Goal: Transaction & Acquisition: Purchase product/service

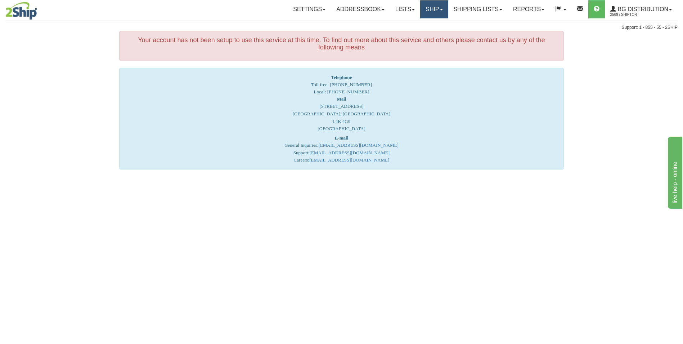
click at [420, 11] on link "Ship" at bounding box center [434, 9] width 28 height 18
click at [419, 19] on ul "Ship Screen" at bounding box center [420, 25] width 58 height 14
click at [426, 15] on link "Ship" at bounding box center [434, 9] width 28 height 18
click at [423, 24] on link "Ship Screen" at bounding box center [419, 25] width 57 height 9
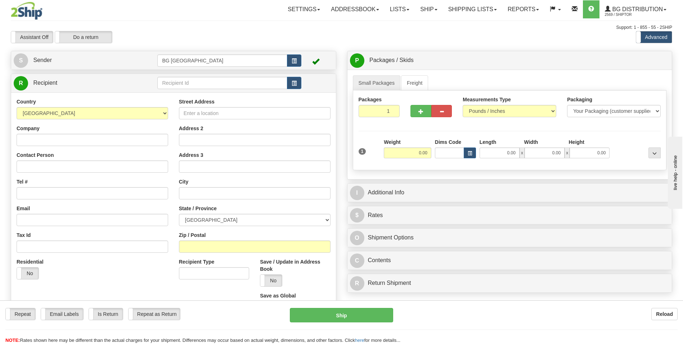
click at [92, 10] on div at bounding box center [63, 11] width 105 height 18
click at [209, 81] on input "text" at bounding box center [222, 83] width 130 height 12
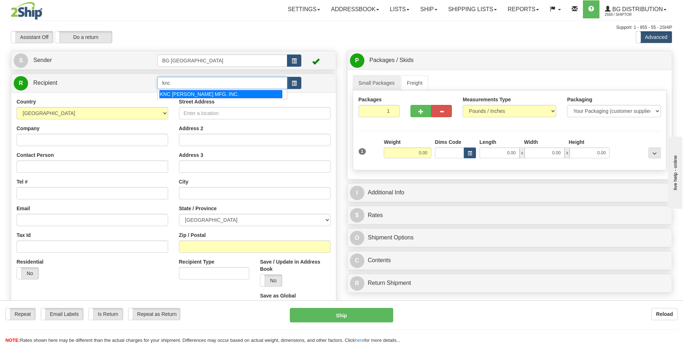
click at [201, 92] on div "KNC CROWDER MFG. INC." at bounding box center [221, 94] width 123 height 8
type input "KNC CROWDER MFG. INC."
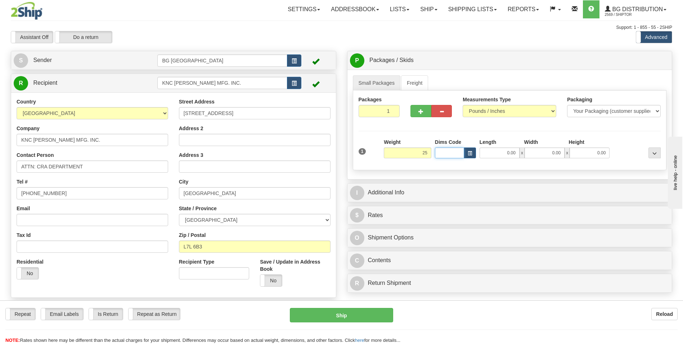
type input "25.00"
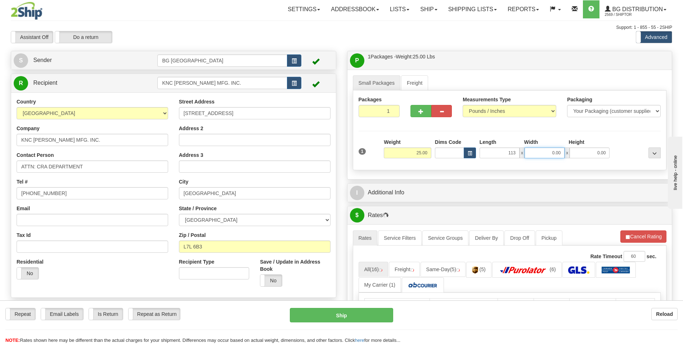
type input "113.00"
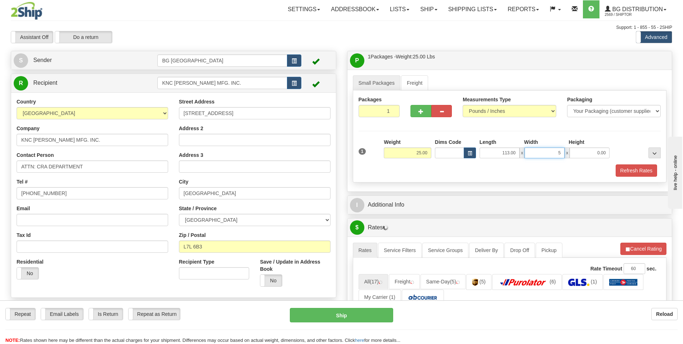
type input "5.00"
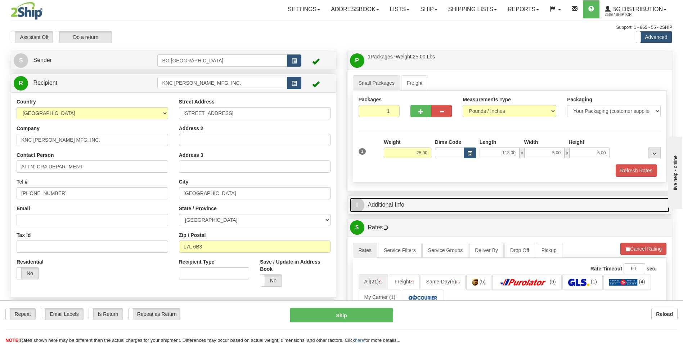
click at [399, 200] on link "I Additional Info" at bounding box center [510, 204] width 320 height 15
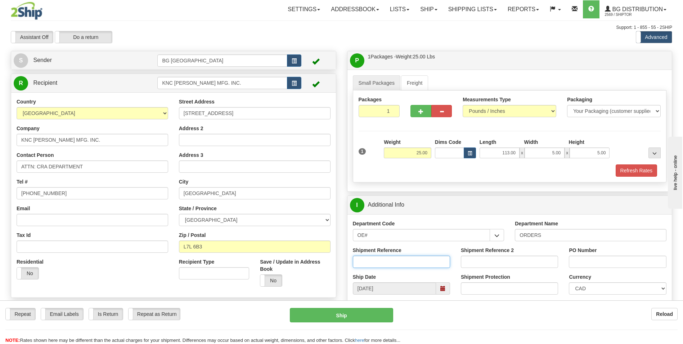
click at [387, 259] on input "Shipment Reference" at bounding box center [401, 261] width 97 height 12
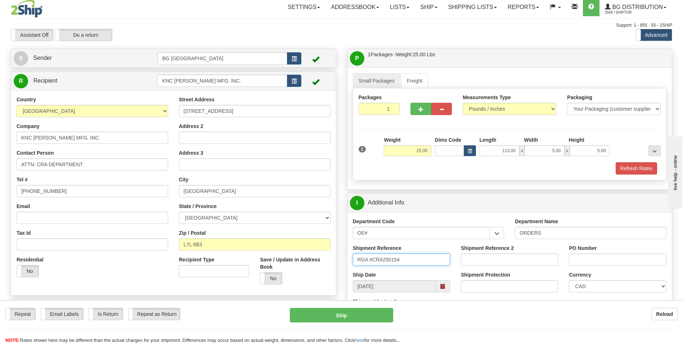
scroll to position [72, 0]
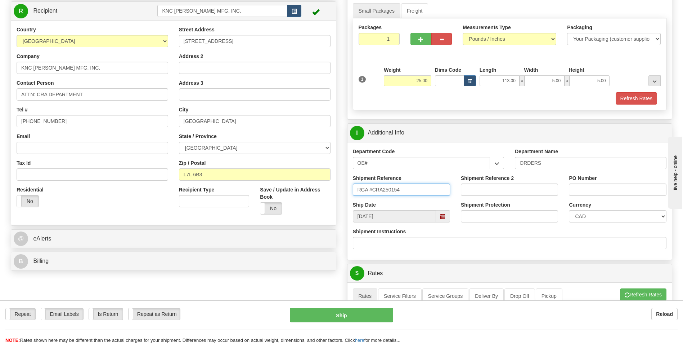
type input "RGA #CRA250154"
click at [590, 189] on input "PO Number" at bounding box center [617, 189] width 97 height 12
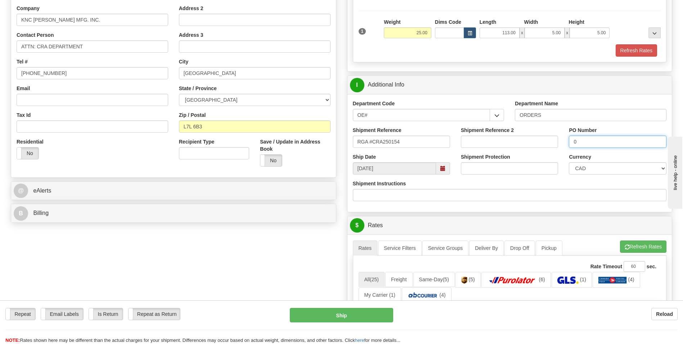
scroll to position [252, 0]
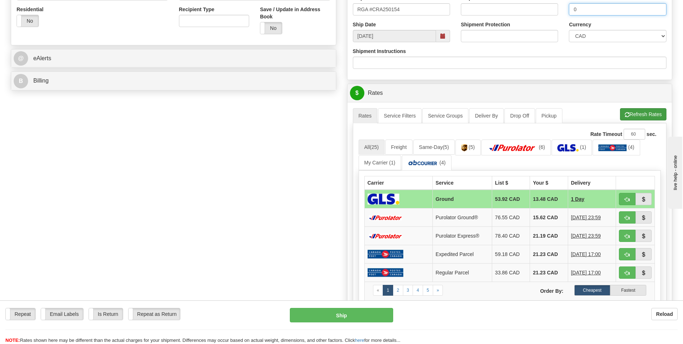
type input "0"
click at [625, 118] on button "Refresh Rates" at bounding box center [643, 114] width 46 height 12
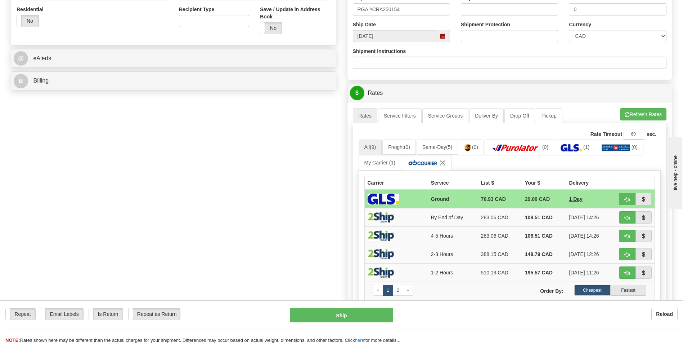
click at [97, 165] on div "Create a label for the return Create Pickup Without Label S" at bounding box center [341, 118] width 673 height 638
click at [526, 147] on img at bounding box center [516, 147] width 50 height 7
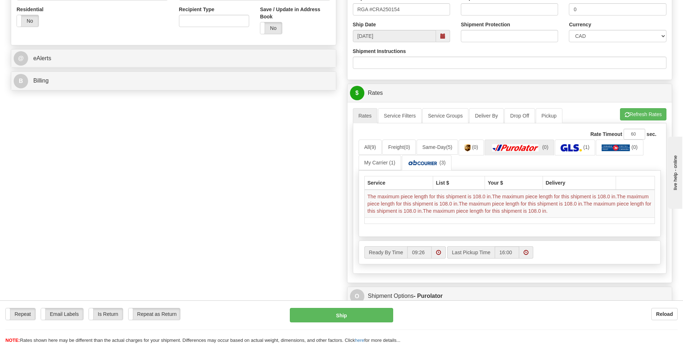
click at [10, 245] on div "Create a label for the return Create Pickup Without Label S" at bounding box center [341, 77] width 673 height 556
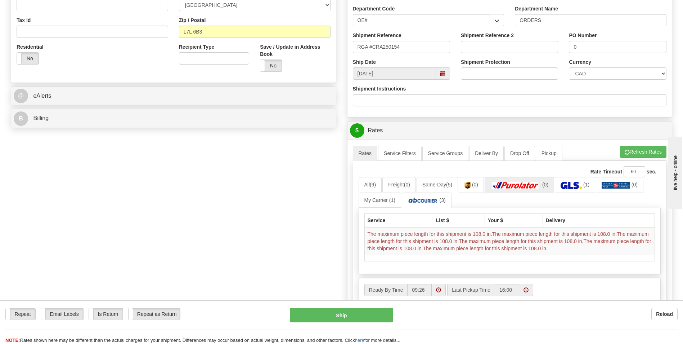
scroll to position [216, 0]
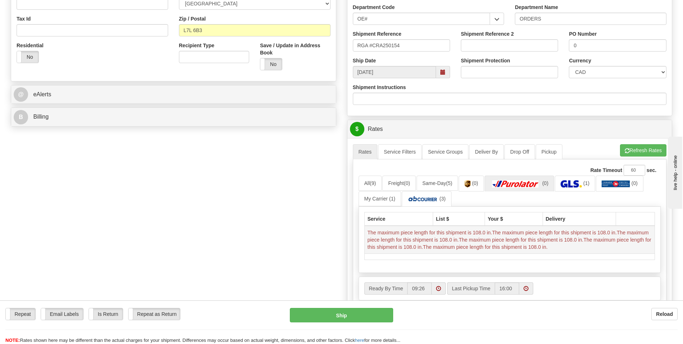
click at [572, 241] on td "The maximum piece length for this shipment is 108.0 in.The maximum piece length…" at bounding box center [510, 240] width 291 height 28
click at [434, 200] on img at bounding box center [423, 198] width 31 height 7
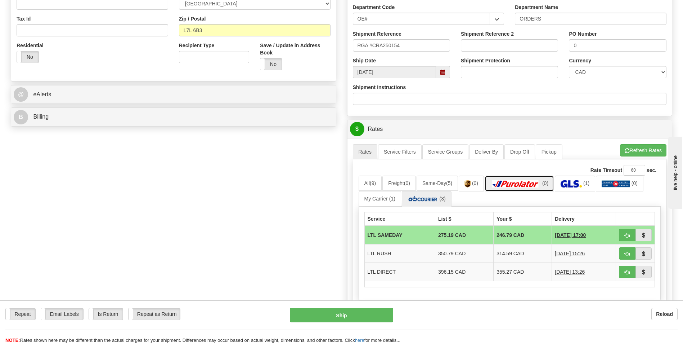
click at [507, 190] on link "(0)" at bounding box center [520, 182] width 70 height 15
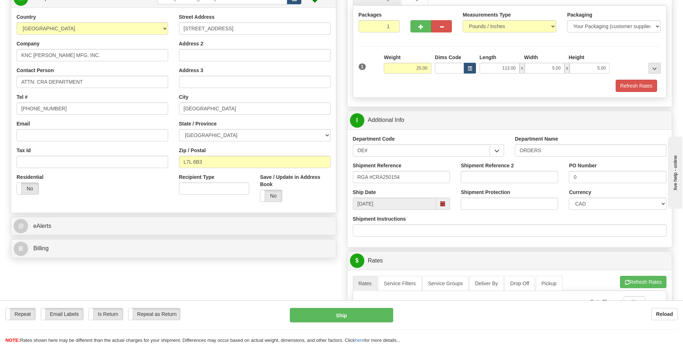
scroll to position [72, 0]
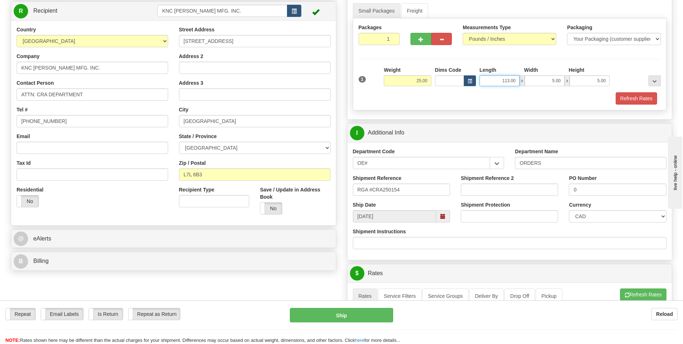
click at [499, 80] on input "113.00" at bounding box center [500, 80] width 40 height 11
type input "108.00"
click at [522, 99] on div "Refresh Rates" at bounding box center [510, 98] width 306 height 12
click at [652, 94] on button "Refresh Rates" at bounding box center [636, 98] width 41 height 12
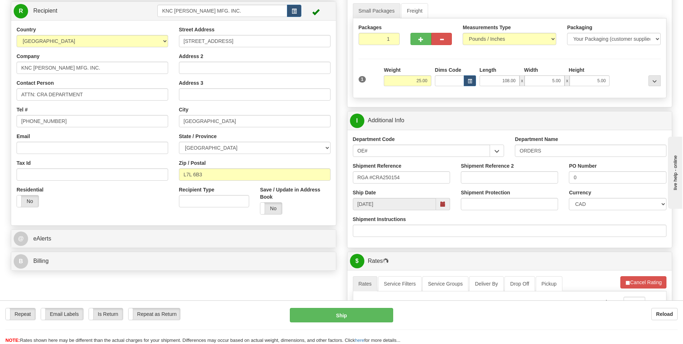
scroll to position [288, 0]
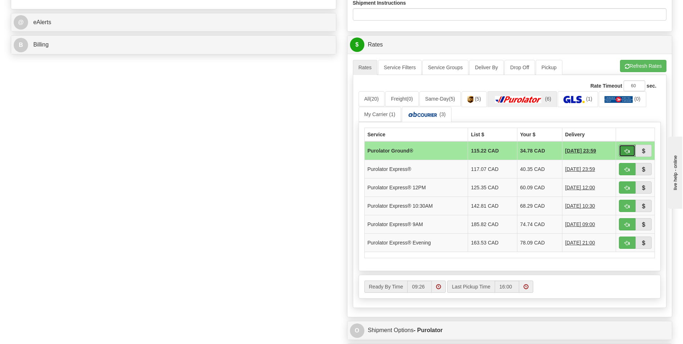
click at [621, 147] on button "button" at bounding box center [627, 150] width 17 height 12
type input "260"
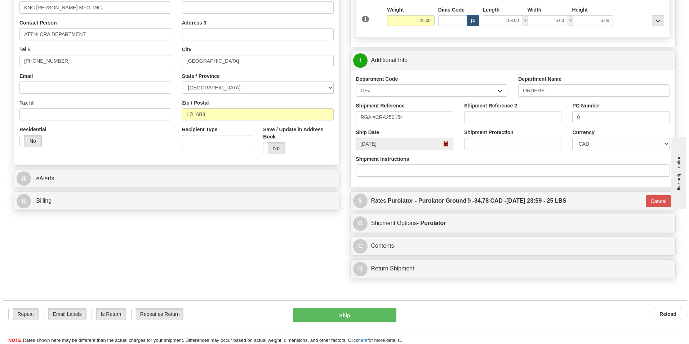
scroll to position [256, 0]
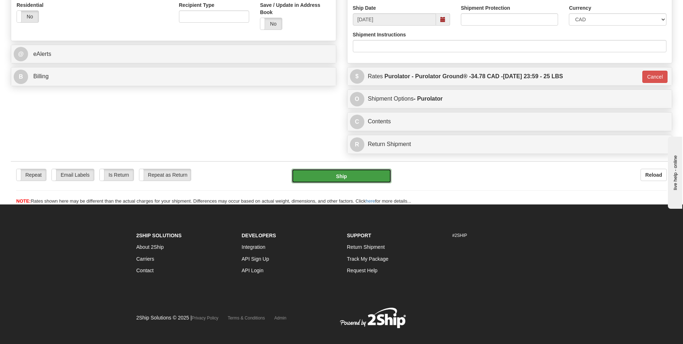
click at [376, 175] on button "Ship" at bounding box center [341, 176] width 99 height 14
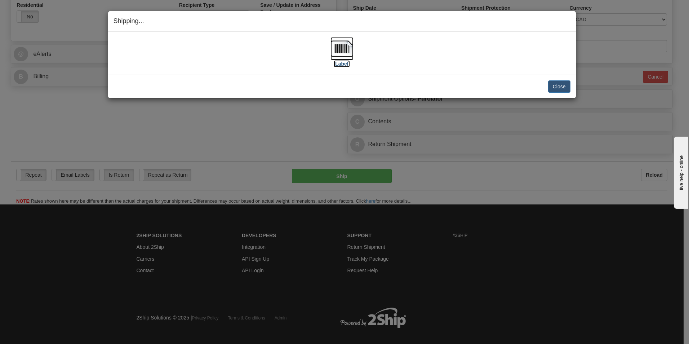
click at [347, 52] on img at bounding box center [341, 48] width 23 height 23
click at [274, 278] on div "Shipping... Your SHIPMENT will EXPIRE in [Label] IMPORTANT NOTICE Embassy / Con…" at bounding box center [344, 172] width 689 height 344
click at [342, 46] on img at bounding box center [341, 48] width 23 height 23
click at [570, 86] on button "Close" at bounding box center [559, 86] width 22 height 12
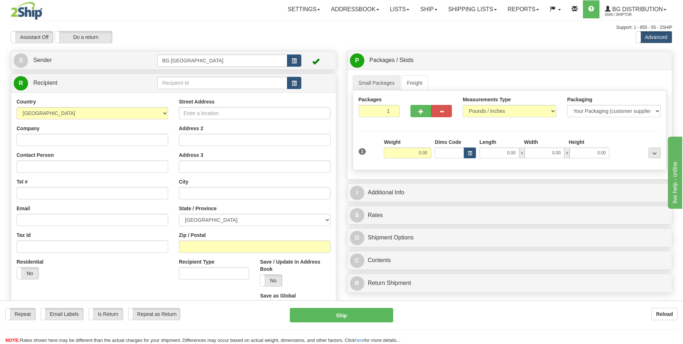
click at [490, 141] on label "Length" at bounding box center [488, 141] width 17 height 7
click at [490, 147] on input "0.00" at bounding box center [500, 152] width 40 height 11
type input "0.00"
click at [490, 141] on label "Length" at bounding box center [488, 141] width 17 height 7
click at [490, 147] on input "0.00" at bounding box center [500, 152] width 40 height 11
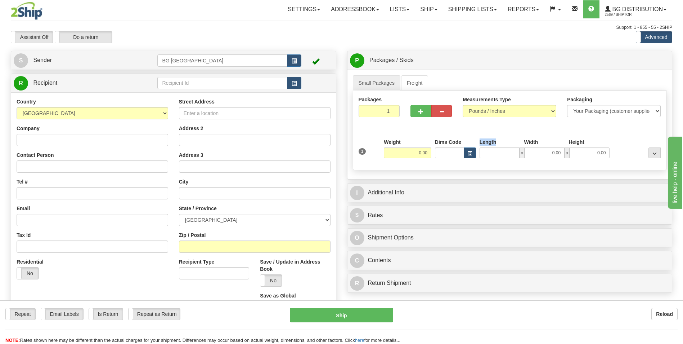
copy label "Length"
click at [97, 70] on div "Create a label for the return Create Pickup Without Label S Sender BG Toronto" at bounding box center [173, 212] width 336 height 322
click at [194, 84] on input "text" at bounding box center [222, 83] width 130 height 12
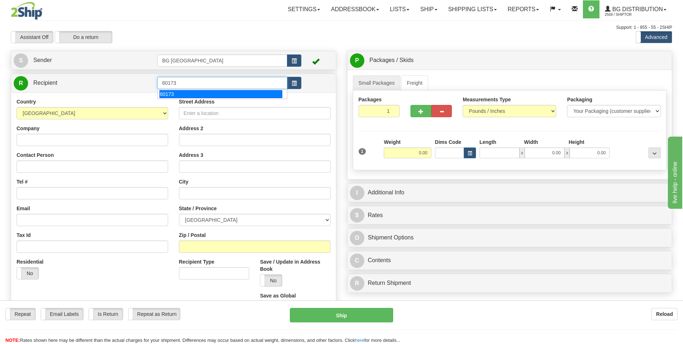
click at [191, 94] on div "60173" at bounding box center [221, 94] width 123 height 8
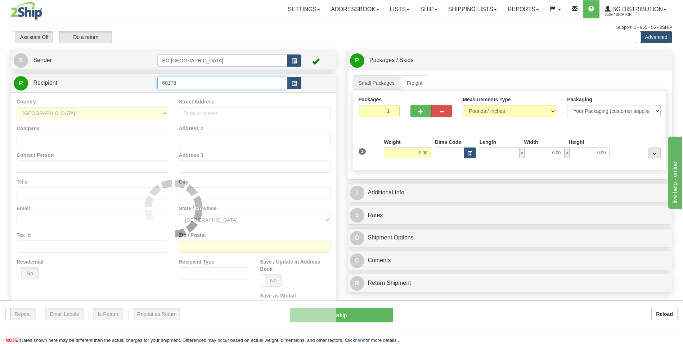
type input "60173"
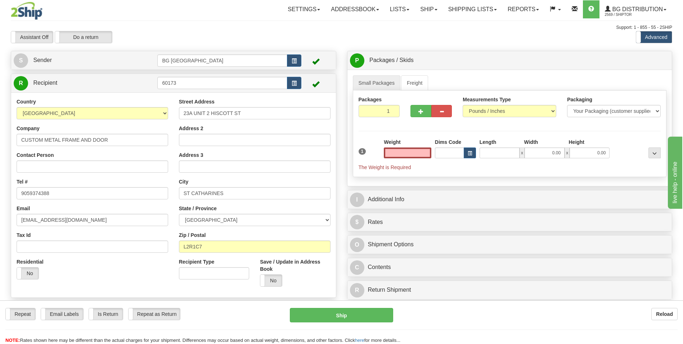
type input "0.00"
click at [417, 150] on input "0.00" at bounding box center [408, 152] width 48 height 11
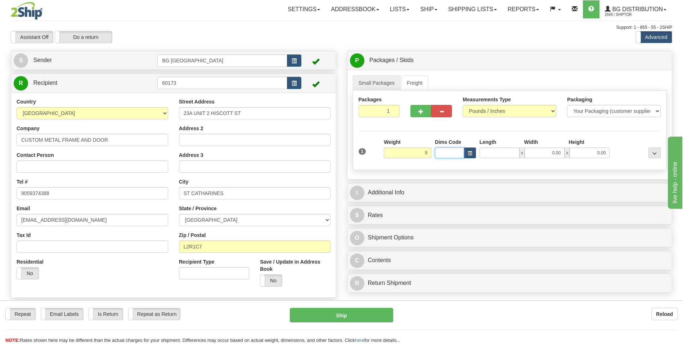
type input "9.00"
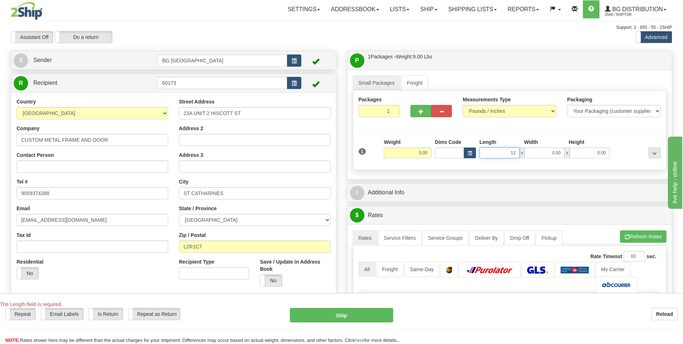
type input "12.00"
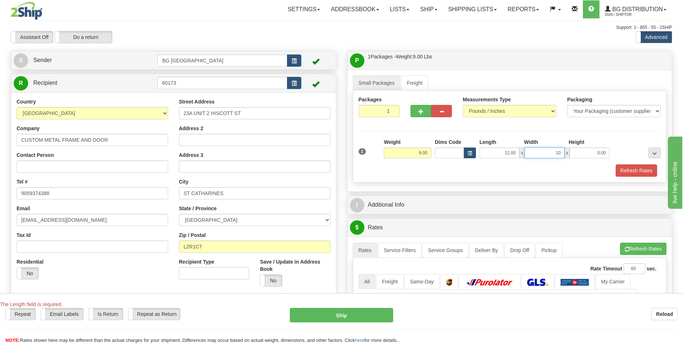
type input "10.00"
type input "8.00"
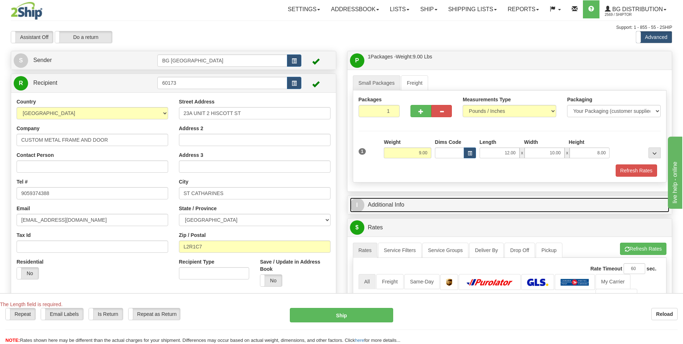
click at [412, 201] on link "I Additional Info" at bounding box center [510, 204] width 320 height 15
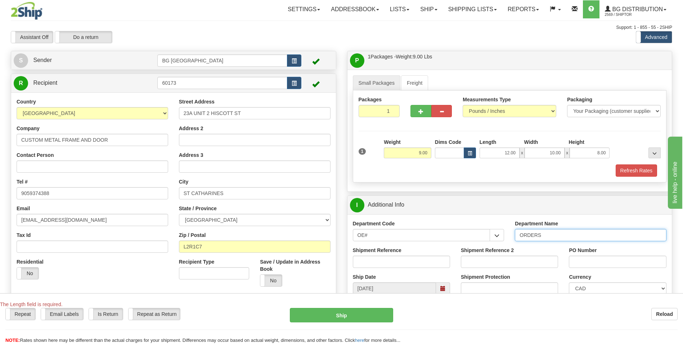
click at [546, 232] on input "ORDERS" at bounding box center [591, 235] width 152 height 12
type input "70184351-00"
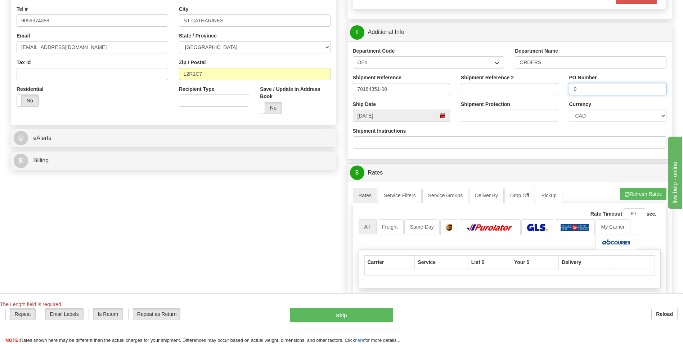
scroll to position [216, 0]
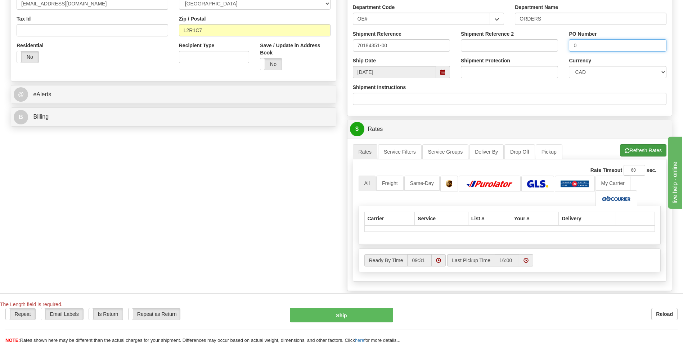
type input "0"
click at [628, 154] on button "Refresh Rates" at bounding box center [643, 150] width 46 height 12
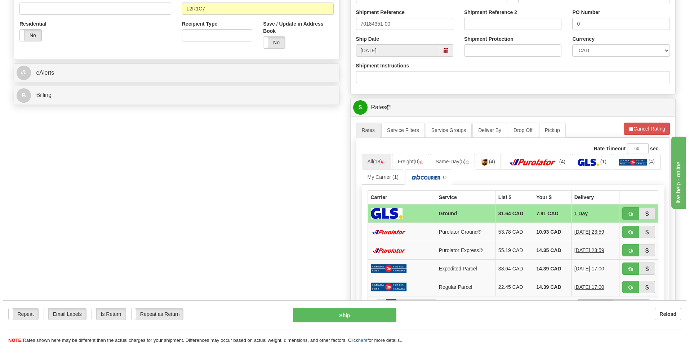
scroll to position [252, 0]
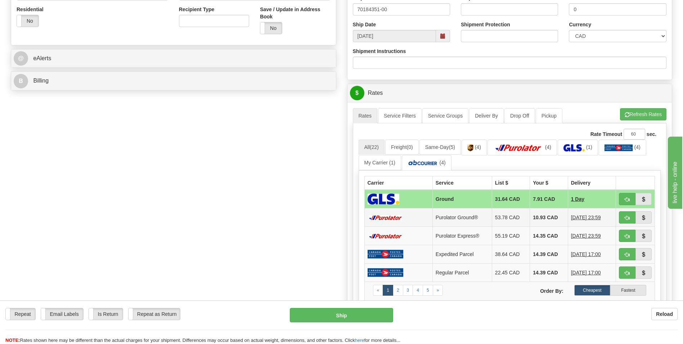
click at [549, 222] on td "10.93 CAD" at bounding box center [549, 217] width 38 height 18
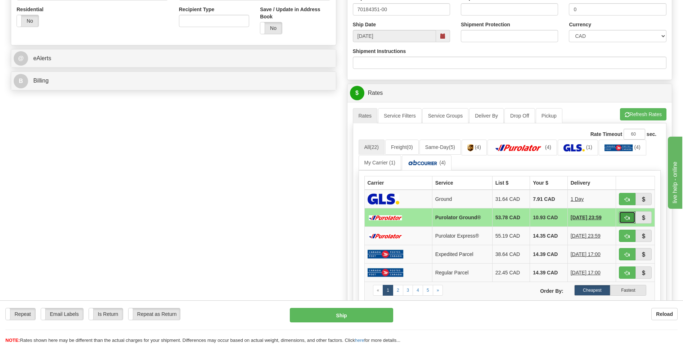
click at [621, 219] on button "button" at bounding box center [627, 217] width 17 height 12
type input "260"
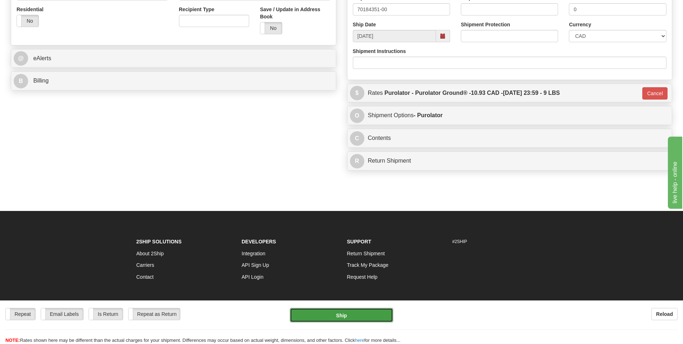
click at [332, 315] on button "Ship" at bounding box center [341, 315] width 103 height 14
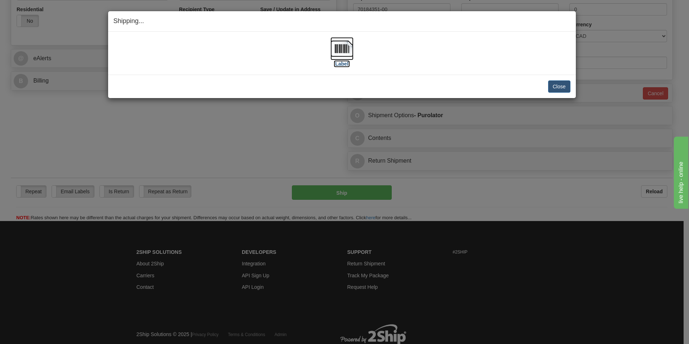
click at [345, 46] on img at bounding box center [341, 48] width 23 height 23
click at [553, 81] on button "Close" at bounding box center [559, 86] width 22 height 12
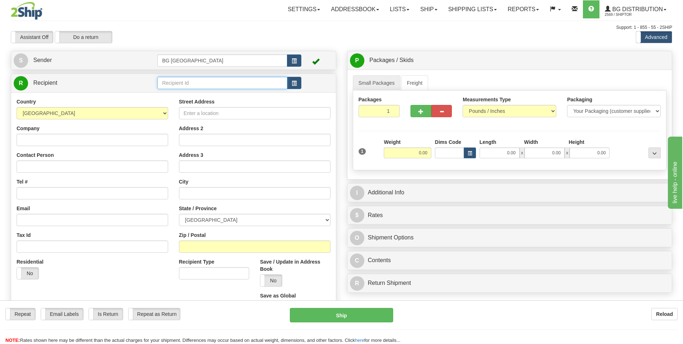
click at [168, 83] on input "text" at bounding box center [222, 83] width 130 height 12
click at [164, 90] on div "60509" at bounding box center [221, 94] width 123 height 8
type input "60509"
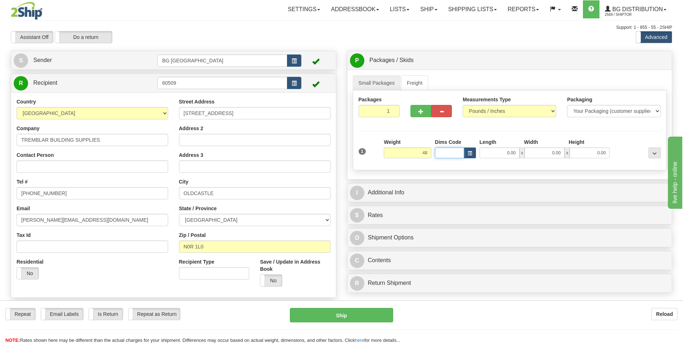
type input "48.00"
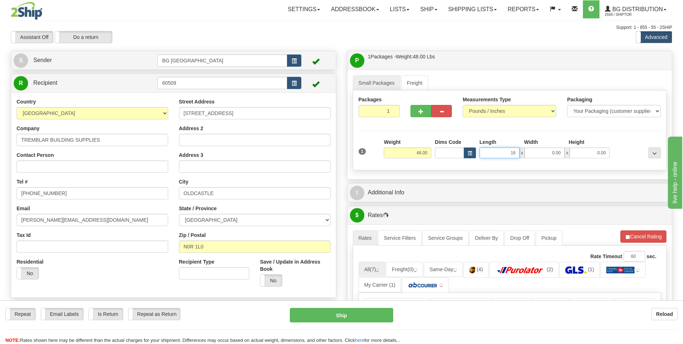
type input "16.00"
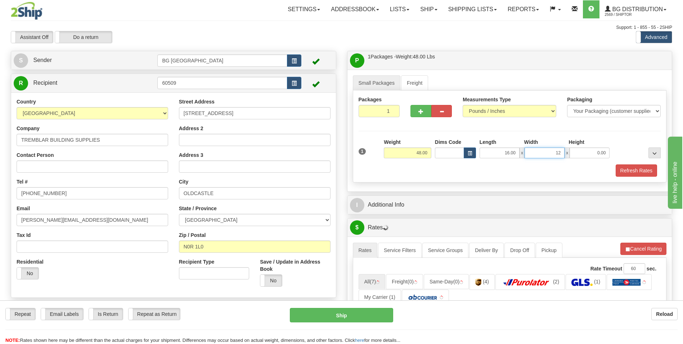
type input "12.00"
type input "9.00"
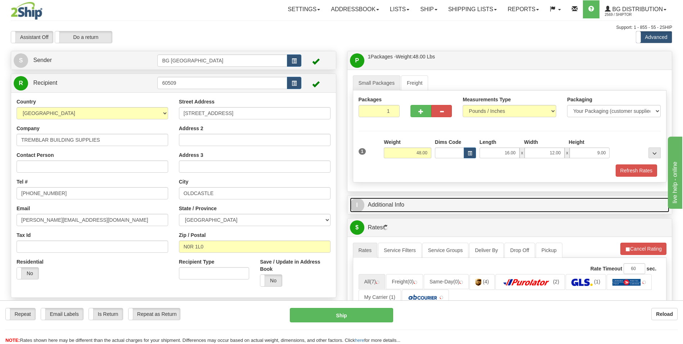
click at [418, 205] on link "I Additional Info" at bounding box center [510, 204] width 320 height 15
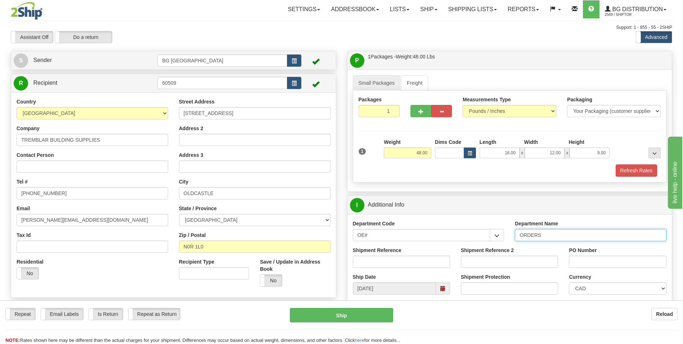
click at [547, 235] on input "ORDERS" at bounding box center [591, 235] width 152 height 12
type input "70184368-00"
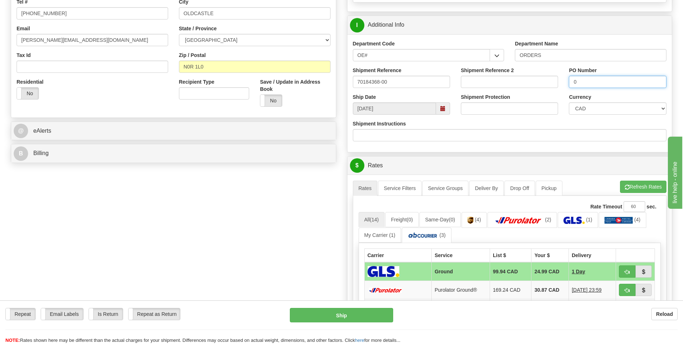
scroll to position [180, 0]
type input "0"
click at [637, 187] on button "Refresh Rates" at bounding box center [643, 186] width 46 height 12
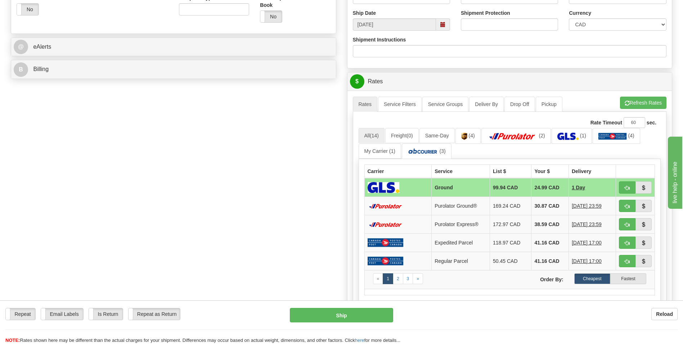
scroll to position [288, 0]
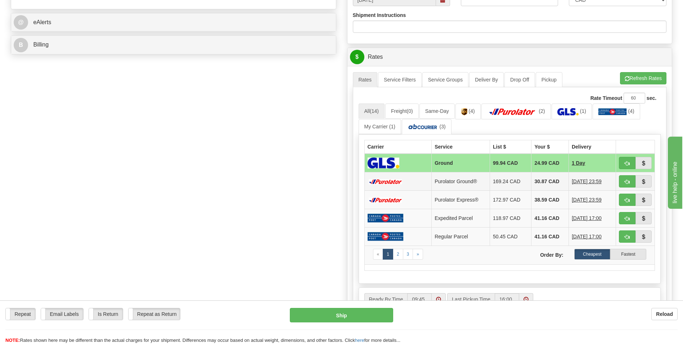
click at [533, 182] on td "30.87 CAD" at bounding box center [550, 181] width 37 height 18
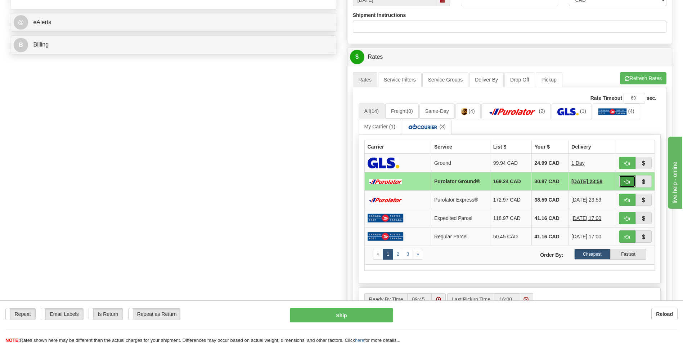
click at [624, 180] on button "button" at bounding box center [627, 181] width 17 height 12
type input "260"
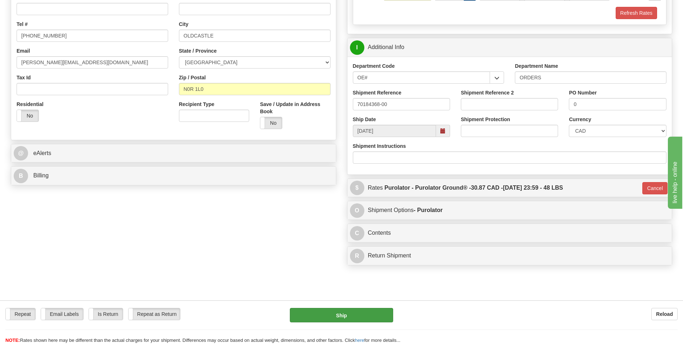
scroll to position [26, 0]
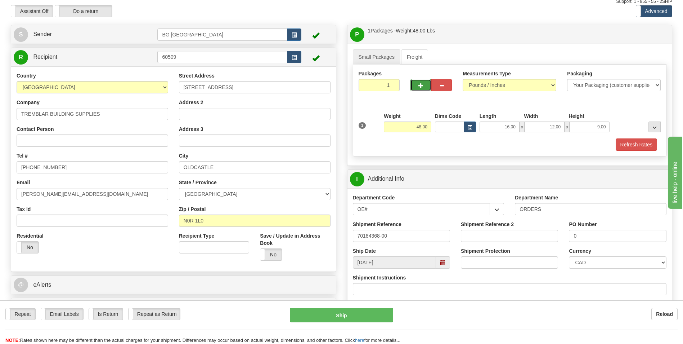
click at [419, 86] on span "button" at bounding box center [421, 85] width 5 height 5
type input "2"
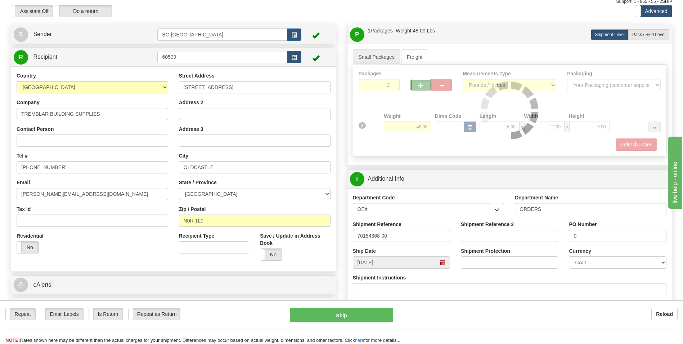
type input "260"
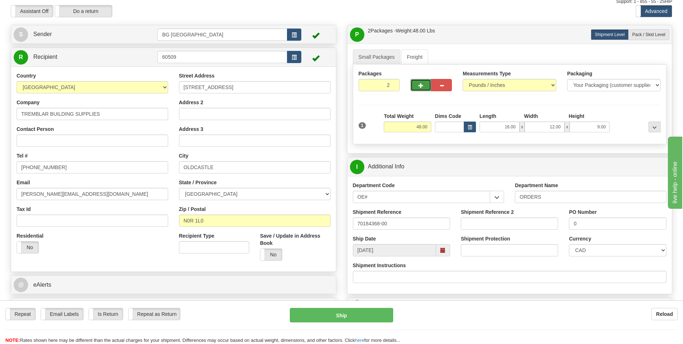
click at [419, 86] on span "button" at bounding box center [421, 85] width 5 height 5
type input "3"
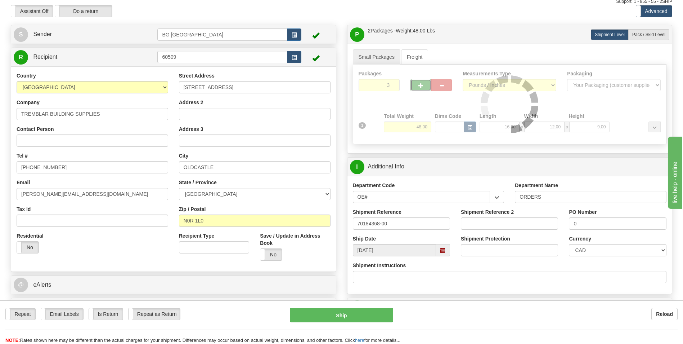
type input "260"
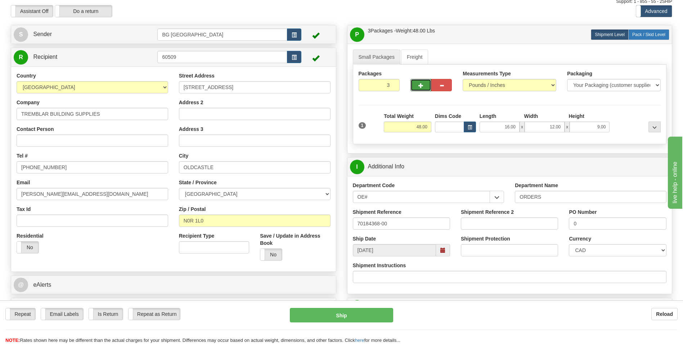
click at [641, 37] on label "Pack / Skid Level Pack.." at bounding box center [649, 34] width 41 height 11
radio input "true"
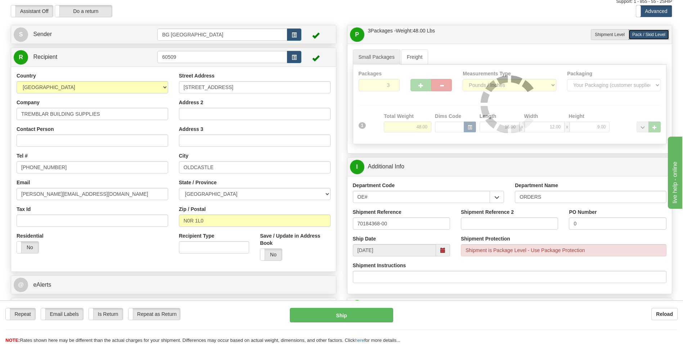
type input "260"
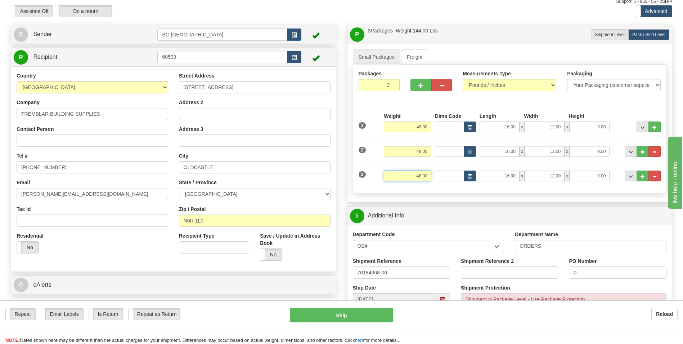
click at [414, 174] on input "48.00" at bounding box center [408, 175] width 48 height 11
type input "5"
type input "260"
type input "5.00"
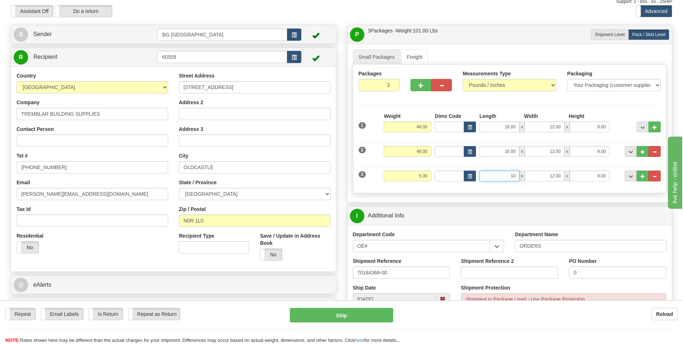
type input "10.00"
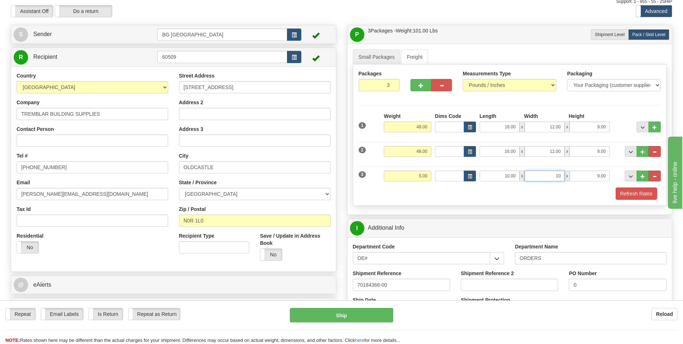
type input "10.00"
type input "5.00"
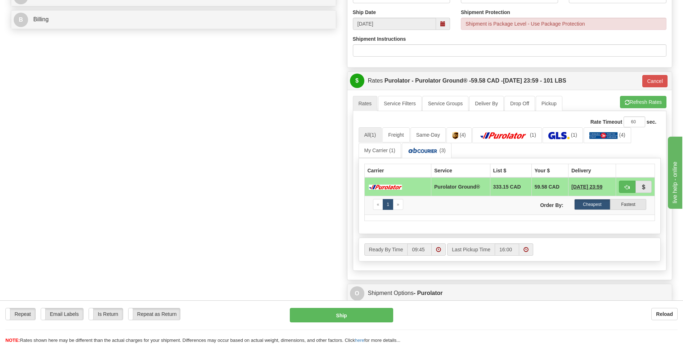
scroll to position [314, 0]
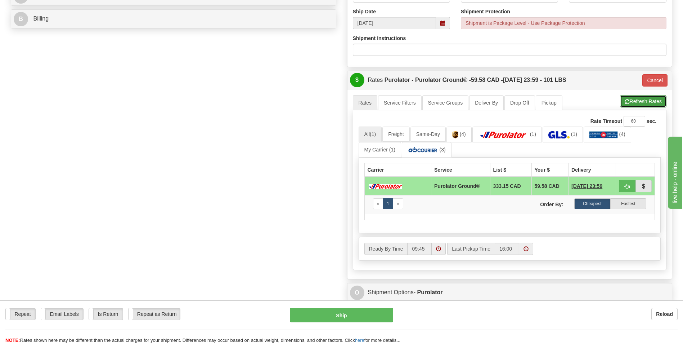
click at [628, 103] on span "button" at bounding box center [627, 101] width 5 height 5
type input "260"
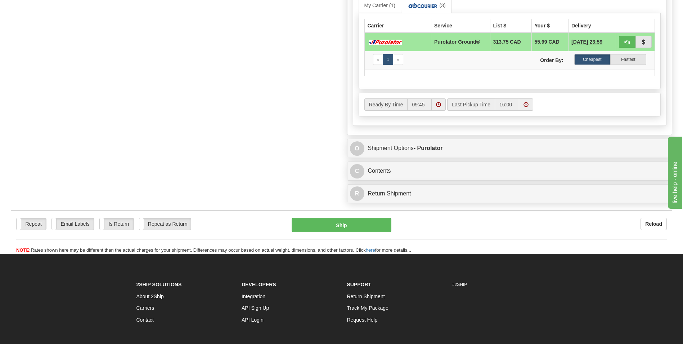
scroll to position [278, 0]
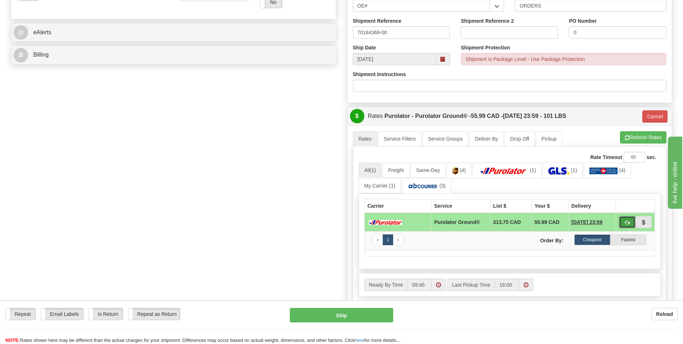
click at [626, 220] on span "button" at bounding box center [627, 222] width 5 height 5
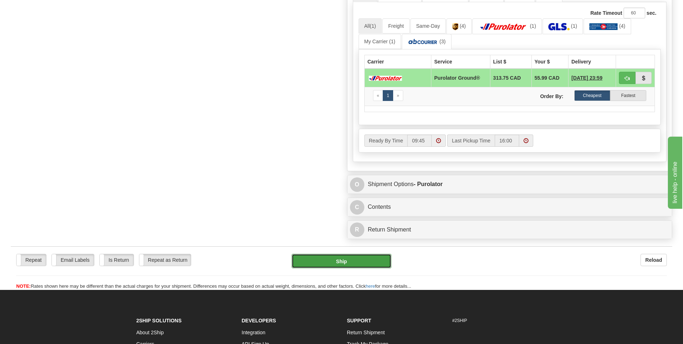
click at [348, 266] on button "Ship" at bounding box center [341, 261] width 99 height 14
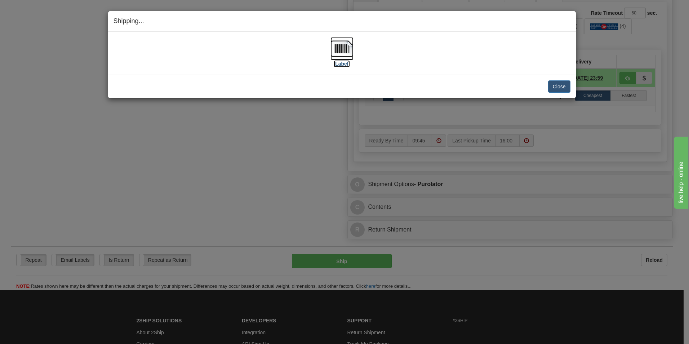
click at [344, 46] on img at bounding box center [341, 48] width 23 height 23
click at [556, 83] on button "Close" at bounding box center [559, 86] width 22 height 12
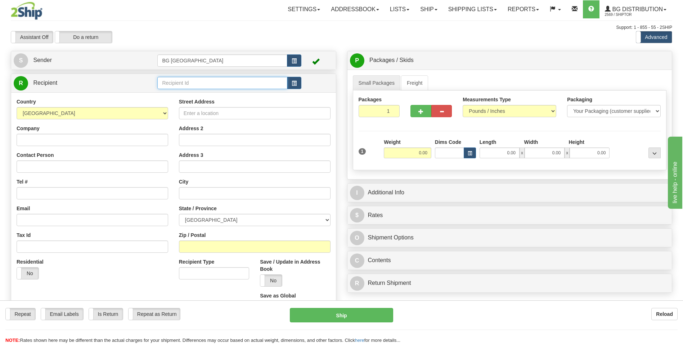
click at [187, 80] on input "text" at bounding box center [222, 83] width 130 height 12
click at [180, 90] on div "60151" at bounding box center [221, 94] width 123 height 8
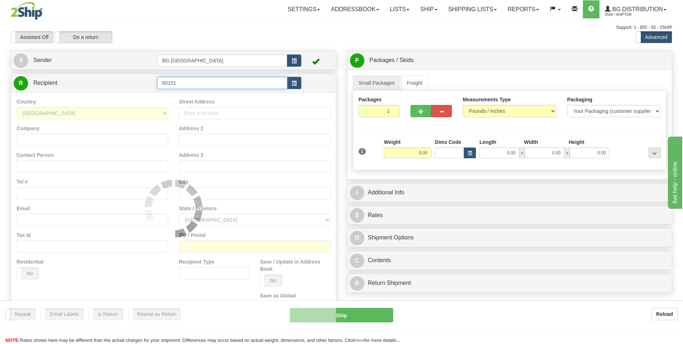
type input "60151"
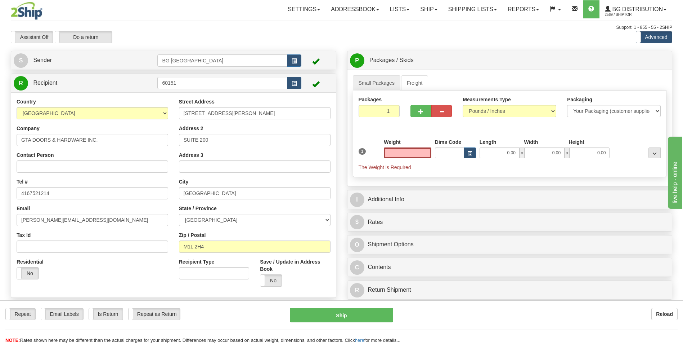
type input "0.00"
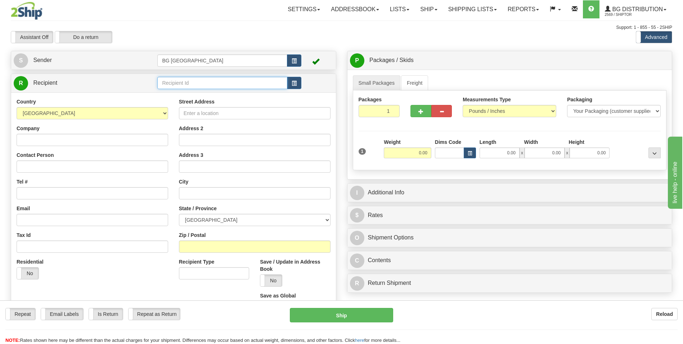
click at [201, 83] on input "text" at bounding box center [222, 83] width 130 height 12
click at [179, 92] on div "60018" at bounding box center [221, 94] width 123 height 8
type input "60018"
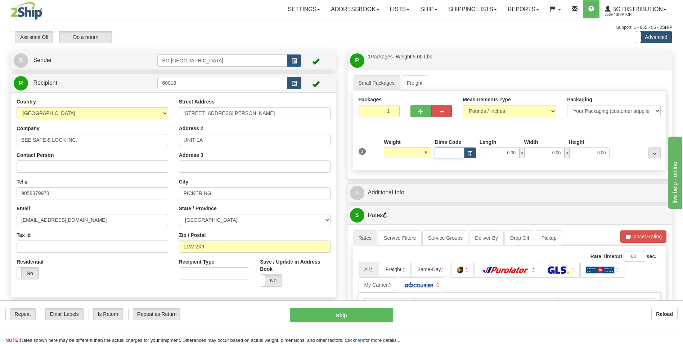
type input "5.00"
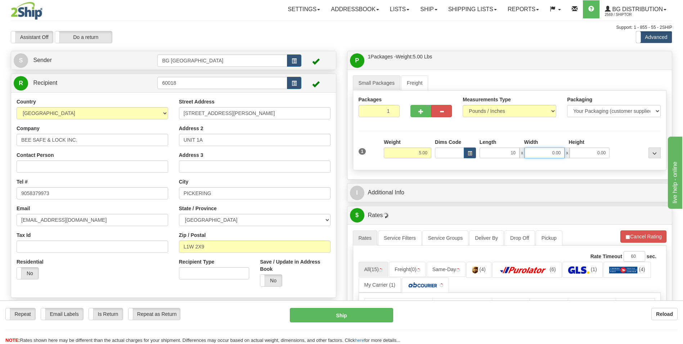
type input "10.00"
type input "6.00"
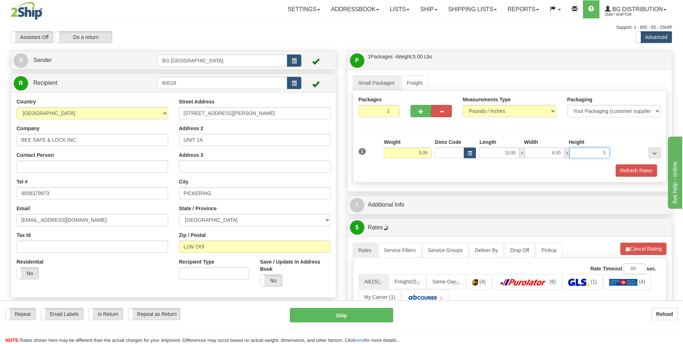
type input "5.00"
click at [410, 197] on div "I Additional Info" at bounding box center [510, 205] width 325 height 18
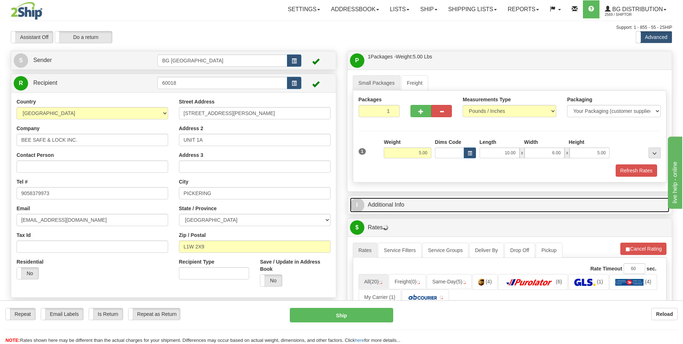
click at [410, 197] on link "I Additional Info" at bounding box center [510, 204] width 320 height 15
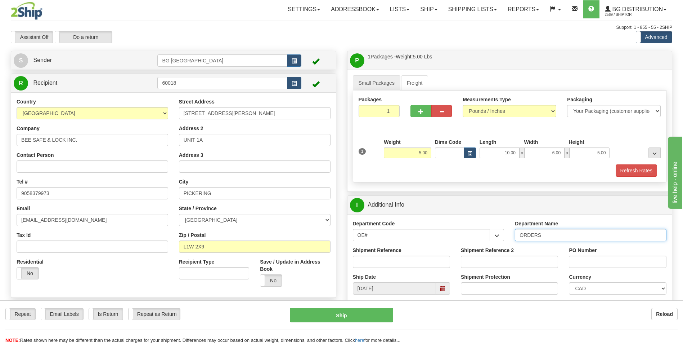
click at [562, 236] on input "ORDERS" at bounding box center [591, 235] width 152 height 12
type input "70184043-00"
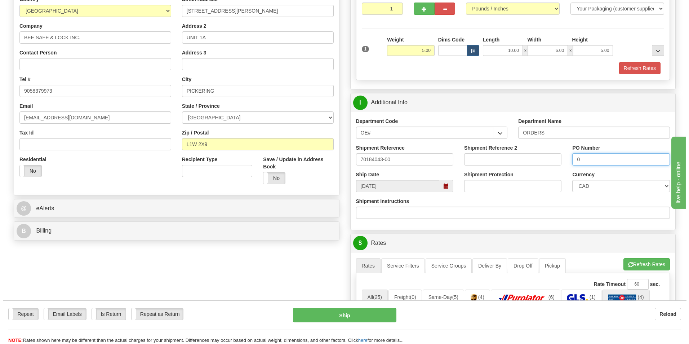
scroll to position [180, 0]
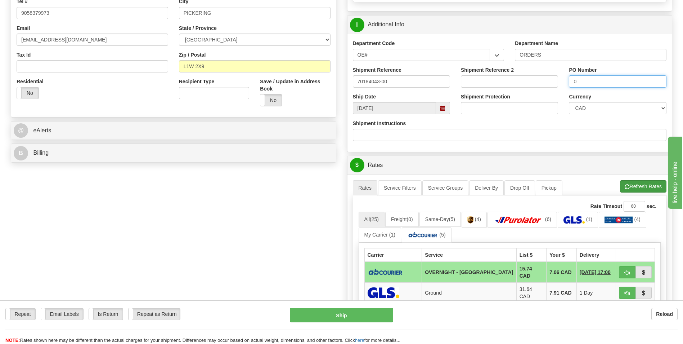
type input "0"
click at [650, 188] on button "Refresh Rates" at bounding box center [643, 186] width 46 height 12
click at [629, 272] on span "button" at bounding box center [627, 272] width 5 height 5
type input "4"
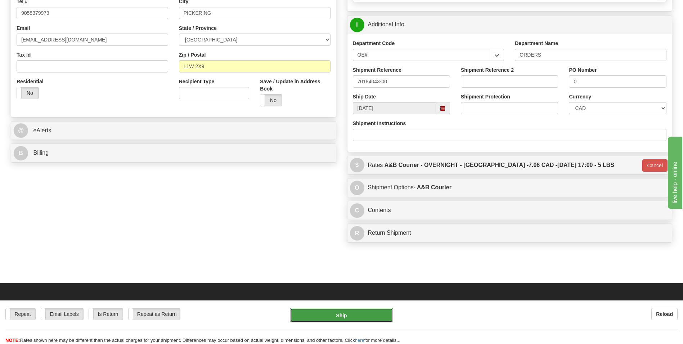
click at [349, 314] on button "Ship" at bounding box center [341, 315] width 103 height 14
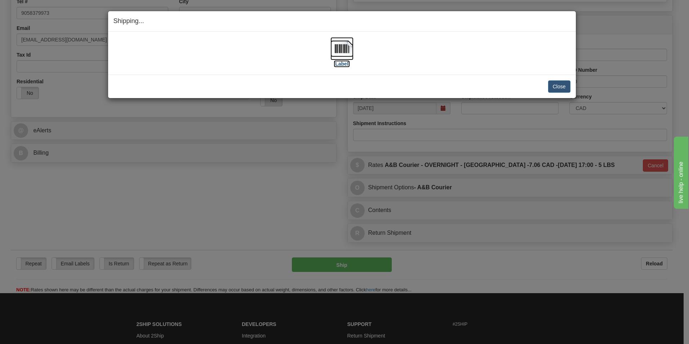
click at [340, 54] on img at bounding box center [341, 48] width 23 height 23
click at [561, 87] on button "Close" at bounding box center [559, 86] width 22 height 12
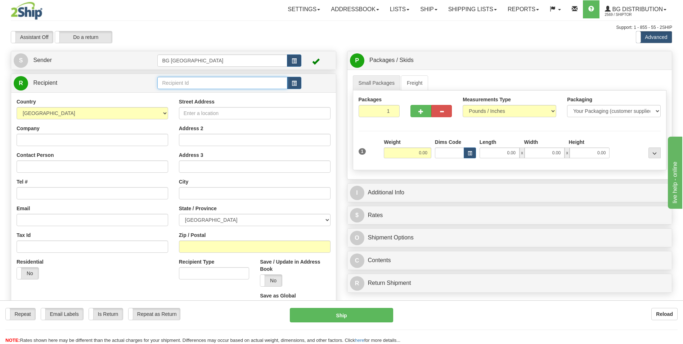
click at [184, 85] on input "text" at bounding box center [222, 83] width 130 height 12
click at [179, 92] on div "60087" at bounding box center [221, 94] width 123 height 8
type input "60087"
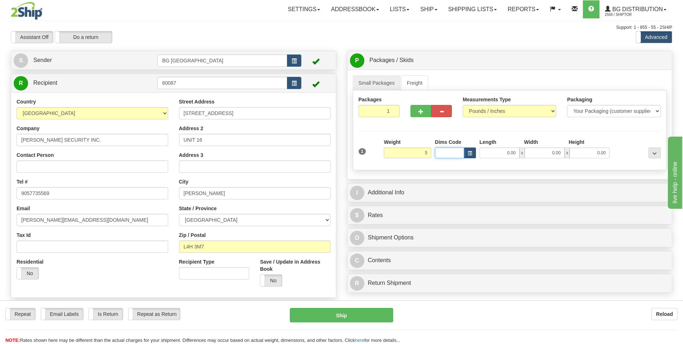
type input "5.00"
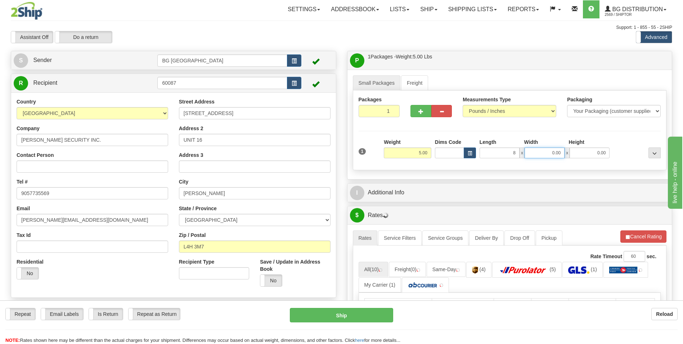
type input "8.00"
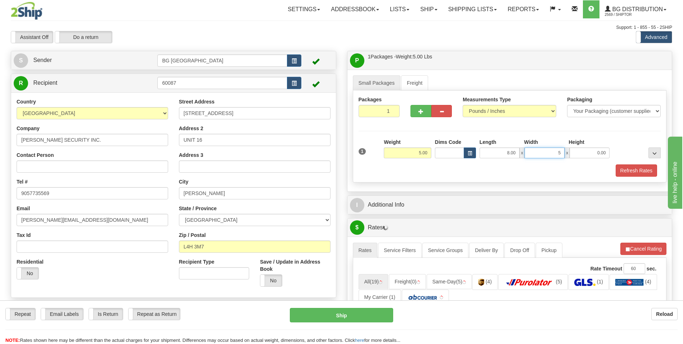
type input "5.00"
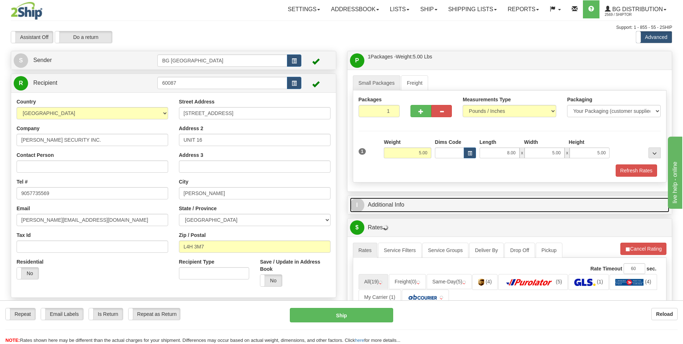
click at [382, 200] on link "I Additional Info" at bounding box center [510, 204] width 320 height 15
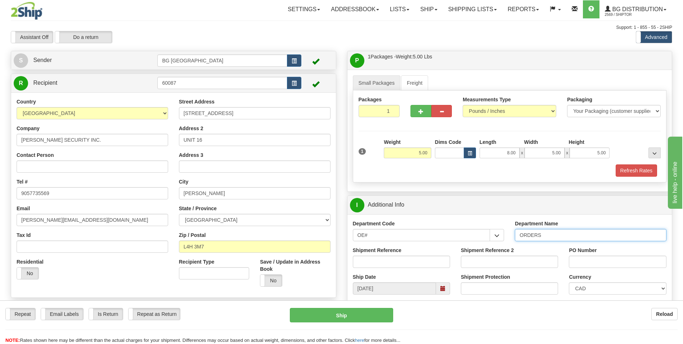
click at [544, 234] on input "ORDERS" at bounding box center [591, 235] width 152 height 12
type input "70184360-00"
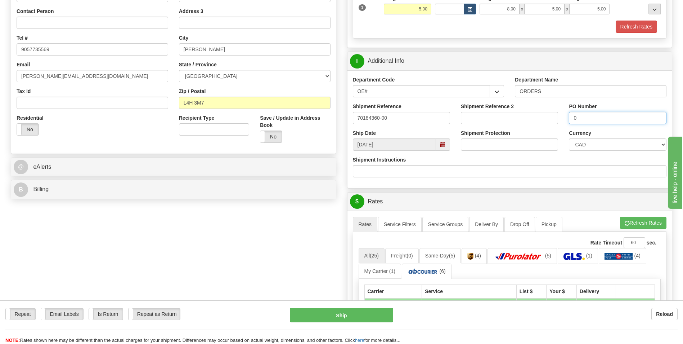
scroll to position [144, 0]
type input "0"
click at [629, 225] on button "Refresh Rates" at bounding box center [643, 222] width 46 height 12
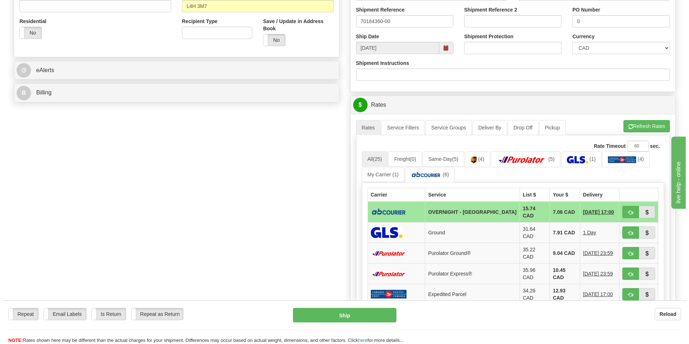
scroll to position [252, 0]
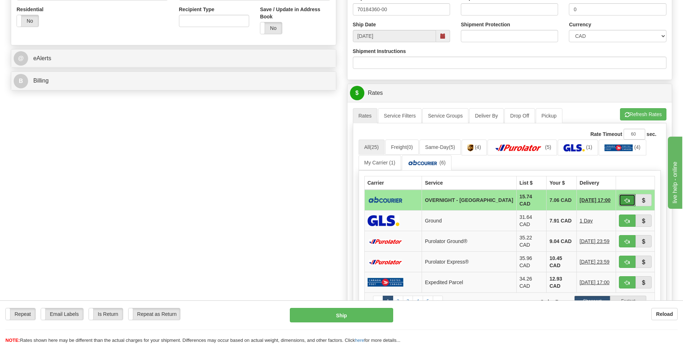
click at [630, 196] on button "button" at bounding box center [627, 200] width 17 height 12
type input "4"
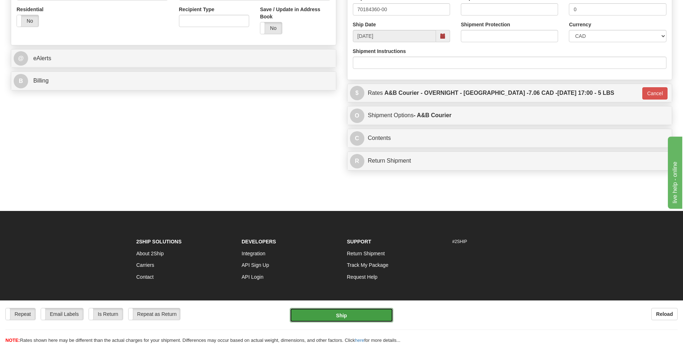
click at [338, 314] on button "Ship" at bounding box center [341, 315] width 103 height 14
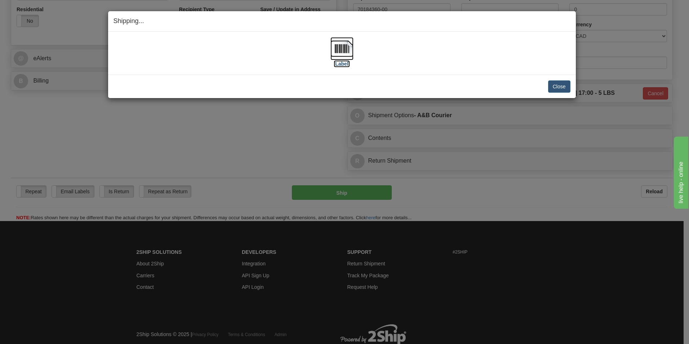
click at [341, 47] on img at bounding box center [341, 48] width 23 height 23
click at [557, 83] on button "Close" at bounding box center [559, 86] width 22 height 12
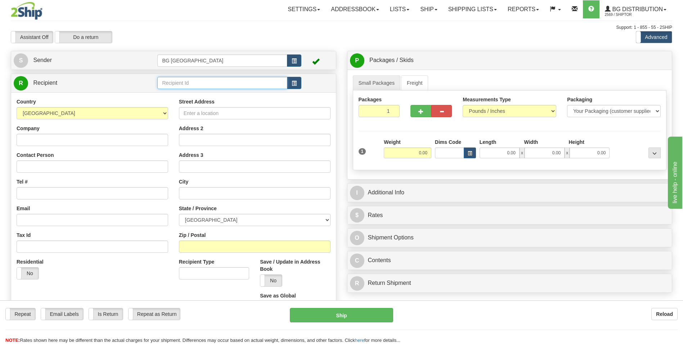
click at [183, 88] on input "text" at bounding box center [222, 83] width 130 height 12
click at [179, 92] on div "60220" at bounding box center [221, 94] width 123 height 8
type input "60220"
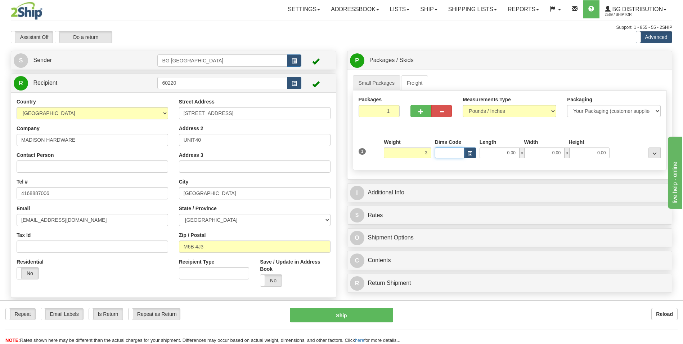
type input "3.00"
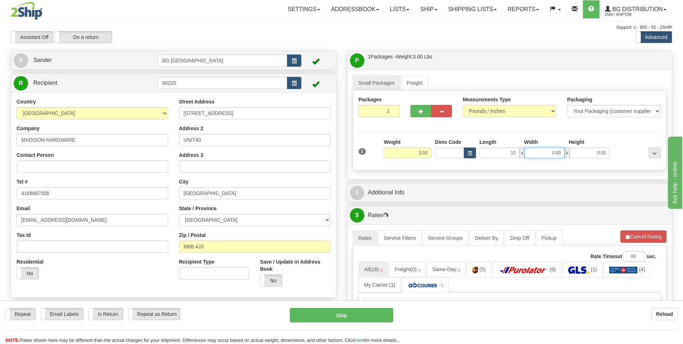
type input "10.00"
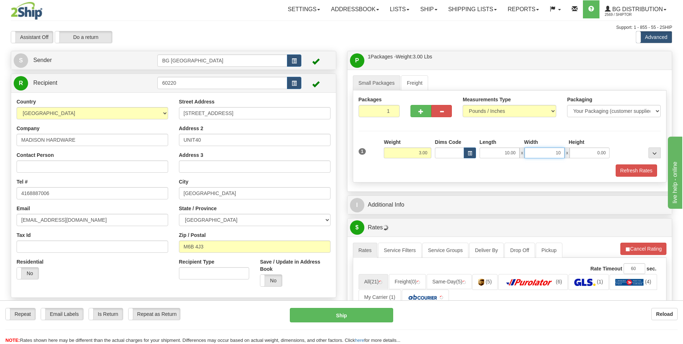
type input "10.00"
type input "5.00"
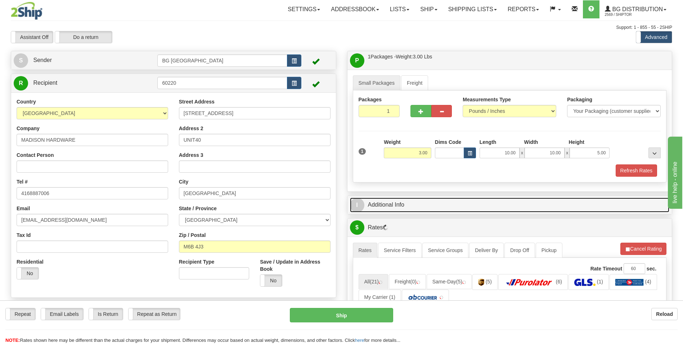
click at [401, 202] on link "I Additional Info" at bounding box center [510, 204] width 320 height 15
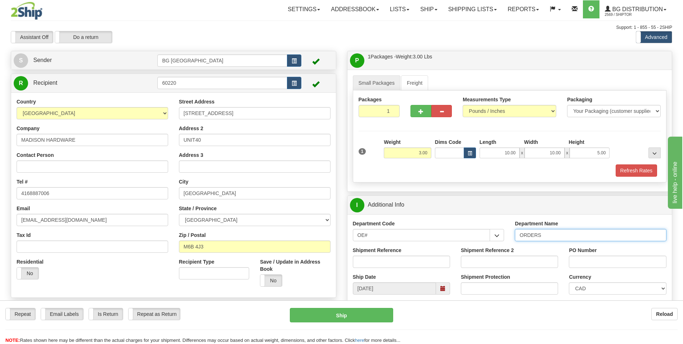
click at [550, 238] on input "ORDERS" at bounding box center [591, 235] width 152 height 12
type input "70184350-00"
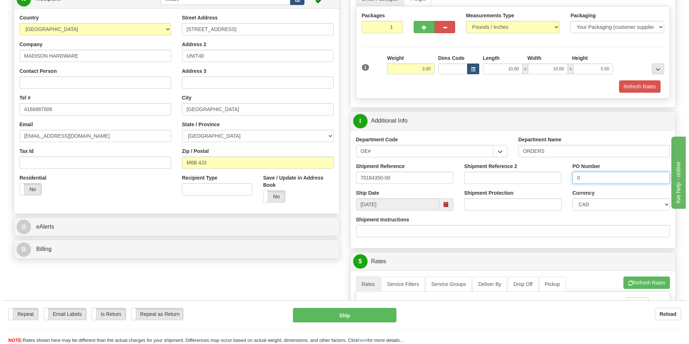
scroll to position [180, 0]
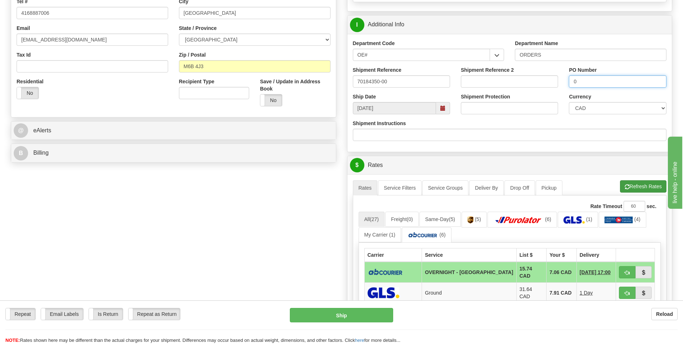
type input "0"
click at [644, 185] on button "Refresh Rates" at bounding box center [643, 186] width 46 height 12
drag, startPoint x: 621, startPoint y: 271, endPoint x: 617, endPoint y: 271, distance: 4.3
click at [621, 271] on button "button" at bounding box center [627, 272] width 17 height 12
type input "4"
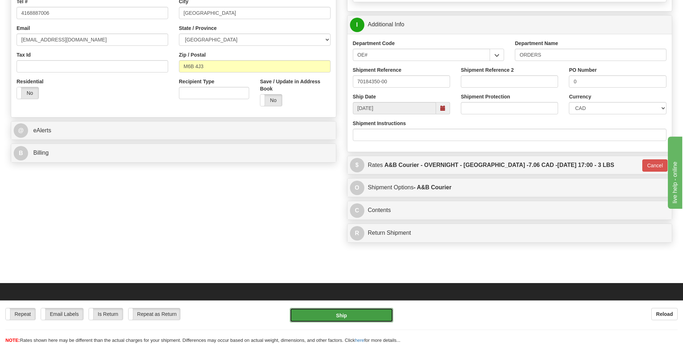
click at [372, 319] on button "Ship" at bounding box center [341, 315] width 103 height 14
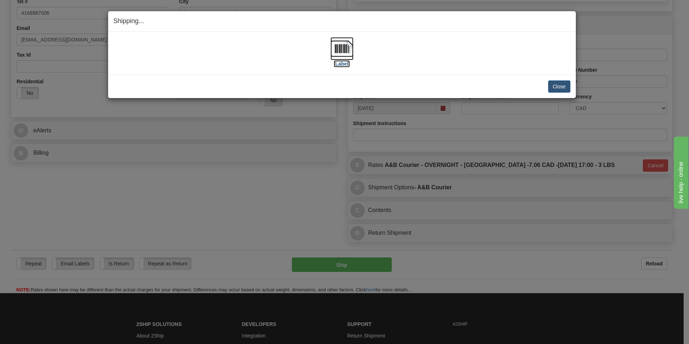
click at [336, 50] on img at bounding box center [341, 48] width 23 height 23
click at [554, 80] on button "Close" at bounding box center [559, 86] width 22 height 12
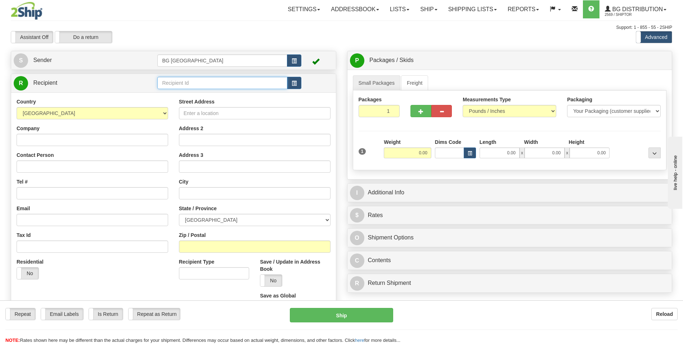
click at [183, 86] on input "text" at bounding box center [222, 83] width 130 height 12
click at [181, 92] on div "910930" at bounding box center [221, 94] width 123 height 8
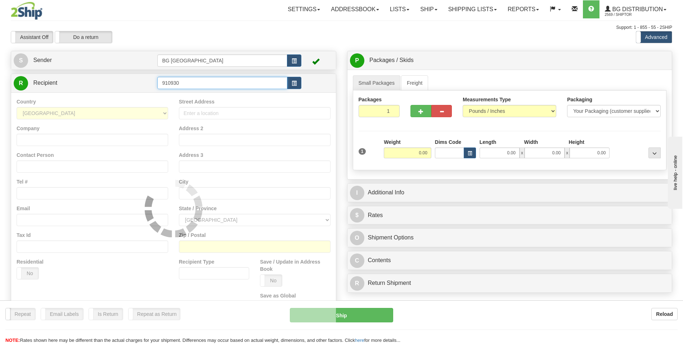
type input "910930"
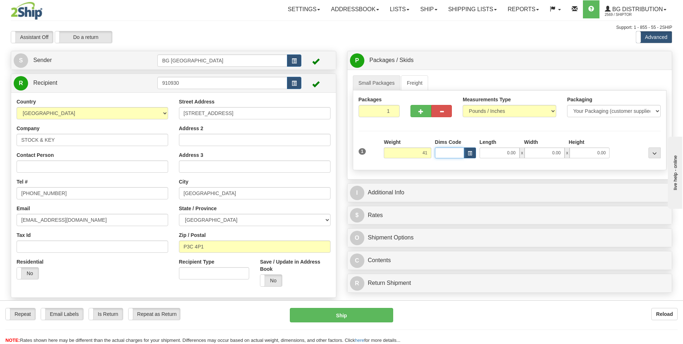
type input "41.00"
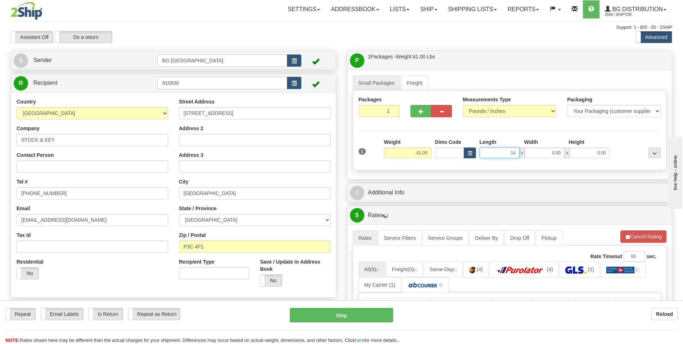
type input "14.00"
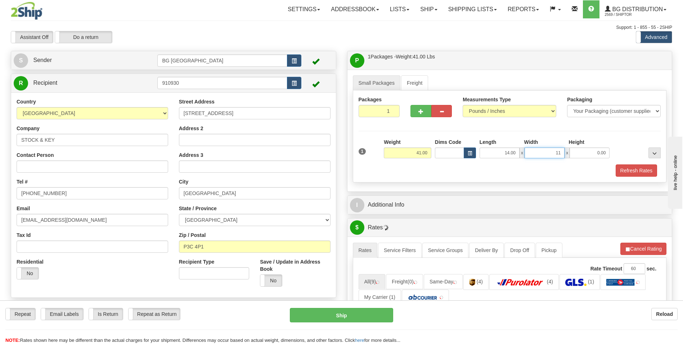
type input "11.00"
click at [420, 109] on span "button" at bounding box center [421, 111] width 5 height 5
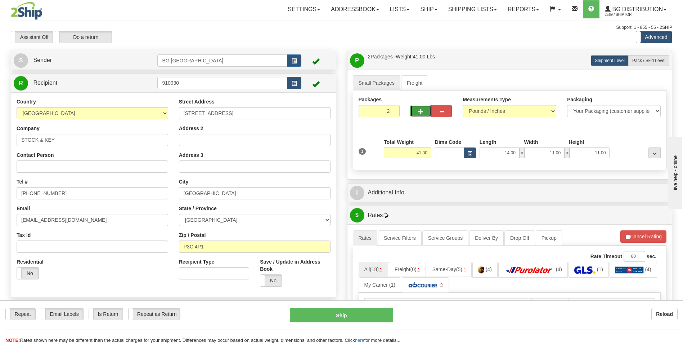
click at [420, 109] on span "button" at bounding box center [421, 111] width 5 height 5
type input "3"
drag, startPoint x: 639, startPoint y: 60, endPoint x: 630, endPoint y: 64, distance: 10.4
click at [639, 60] on span "Pack / Skid Level" at bounding box center [649, 60] width 33 height 5
radio input "true"
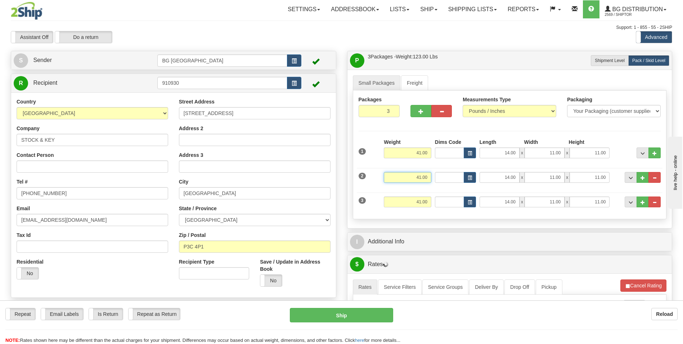
click at [414, 176] on input "41.00" at bounding box center [408, 177] width 48 height 11
type input "48.00"
type input "15.00"
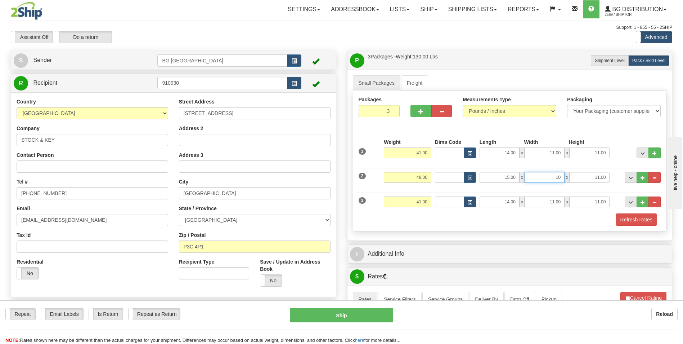
type input "10.00"
click at [419, 203] on input "41.00" at bounding box center [408, 201] width 48 height 11
type input "8.00"
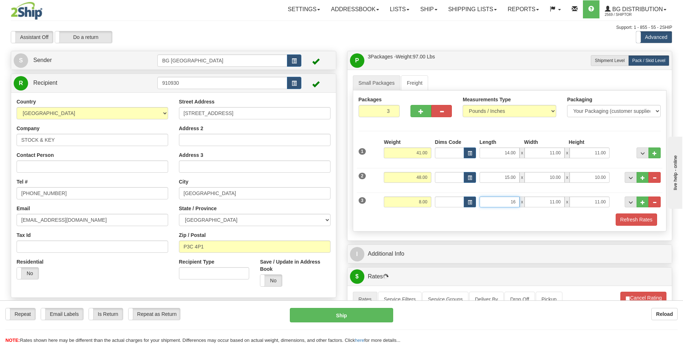
type input "16.00"
type input "12.00"
type input "6.00"
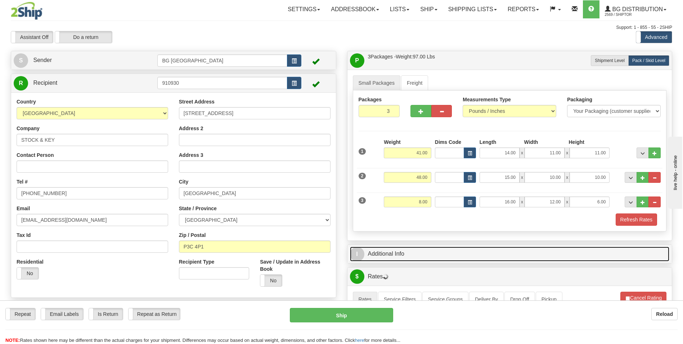
click at [437, 250] on link "I Additional Info" at bounding box center [510, 253] width 320 height 15
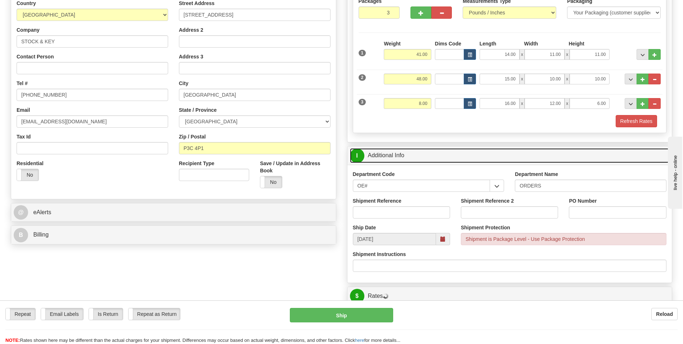
scroll to position [108, 0]
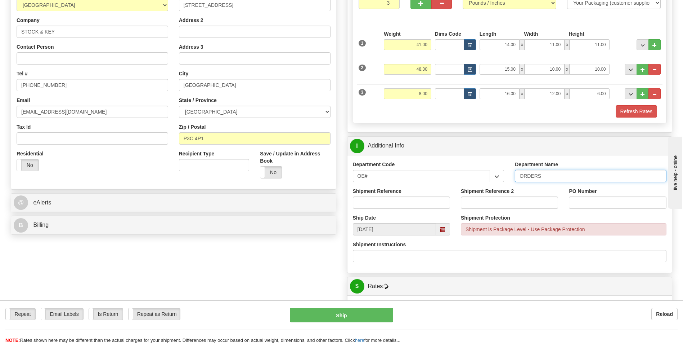
click at [548, 174] on input "ORDERS" at bounding box center [591, 176] width 152 height 12
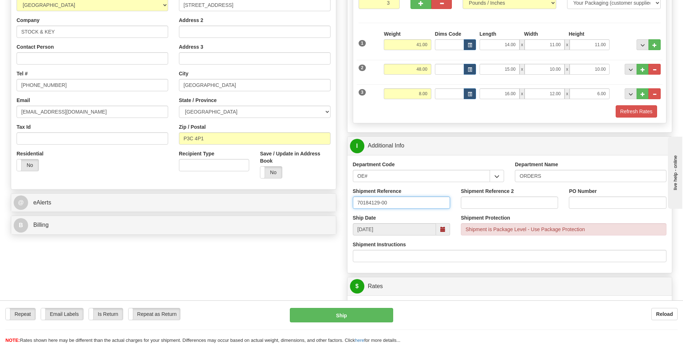
type input "70184129-00"
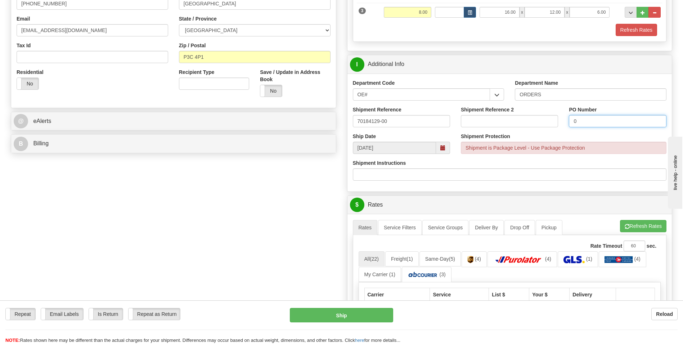
scroll to position [252, 0]
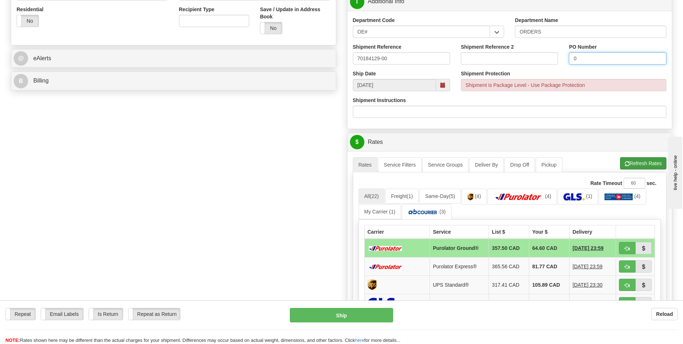
type input "0"
click at [634, 165] on button "Refresh Rates" at bounding box center [643, 163] width 46 height 12
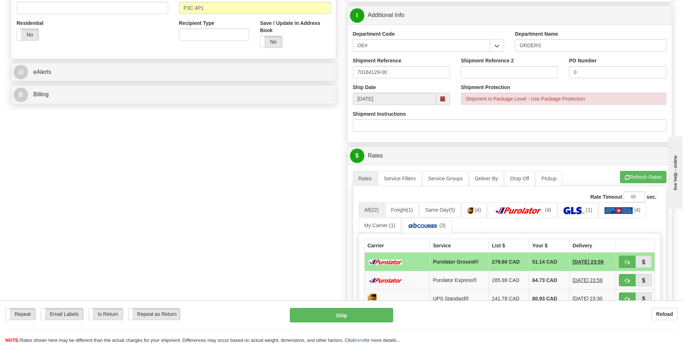
scroll to position [288, 0]
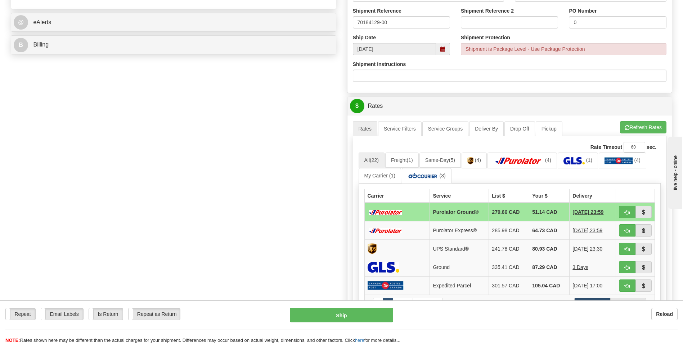
click at [550, 210] on td "51.14 CAD" at bounding box center [550, 211] width 40 height 19
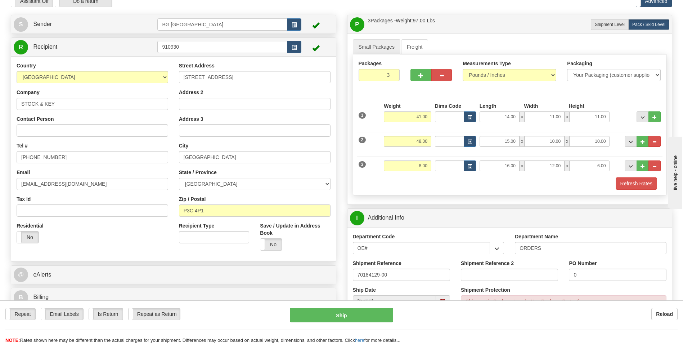
scroll to position [324, 0]
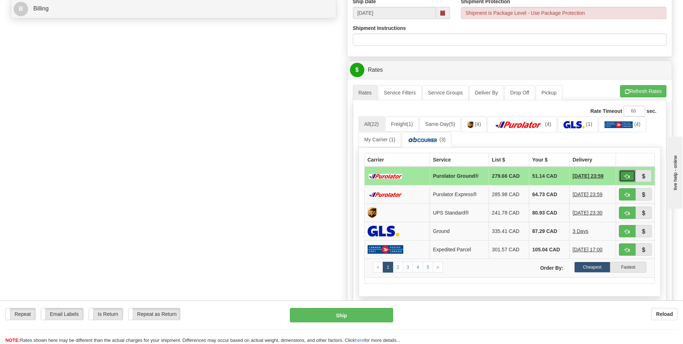
click at [622, 171] on button "button" at bounding box center [627, 176] width 17 height 12
type input "260"
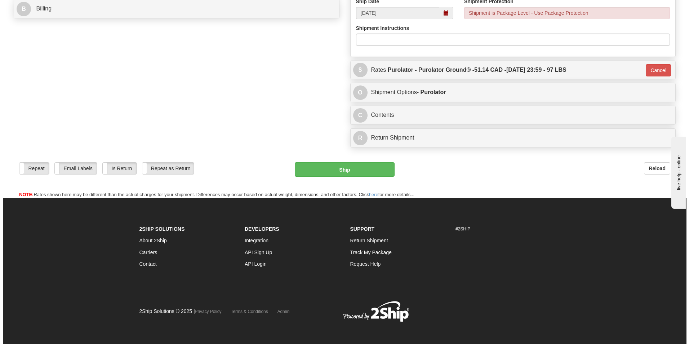
scroll to position [324, 0]
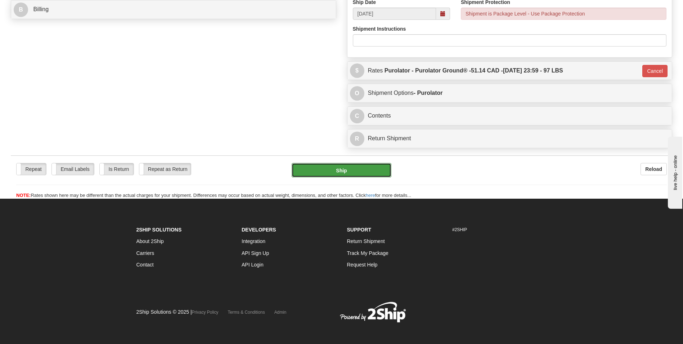
click at [322, 173] on button "Ship" at bounding box center [341, 170] width 99 height 14
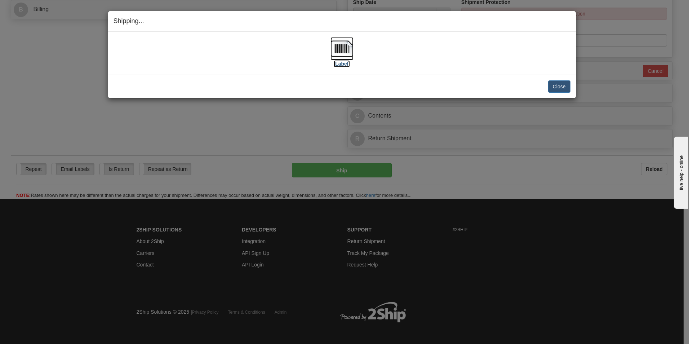
click at [353, 50] on img at bounding box center [341, 48] width 23 height 23
click at [556, 83] on button "Close" at bounding box center [559, 86] width 22 height 12
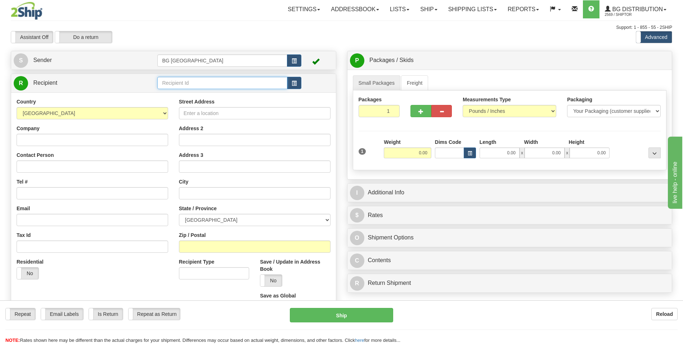
click at [211, 85] on input "text" at bounding box center [222, 83] width 130 height 12
click at [200, 92] on div "60300" at bounding box center [221, 94] width 123 height 8
type input "60300"
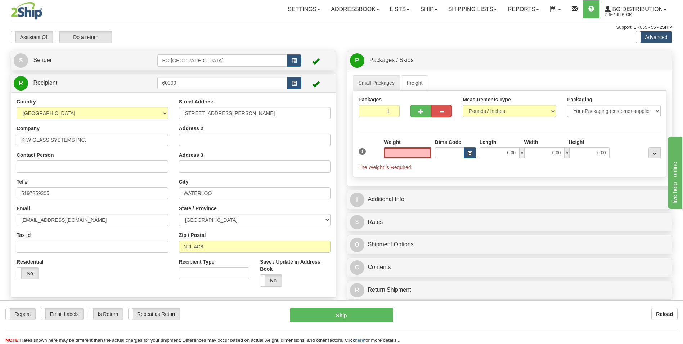
type input "0.00"
click at [397, 156] on input "0.00" at bounding box center [408, 152] width 48 height 11
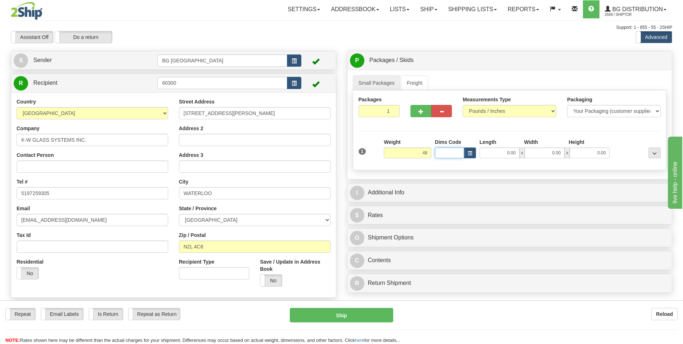
type input "48.00"
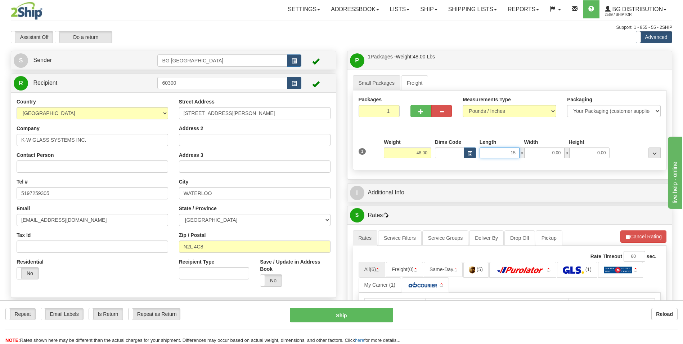
type input "15.00"
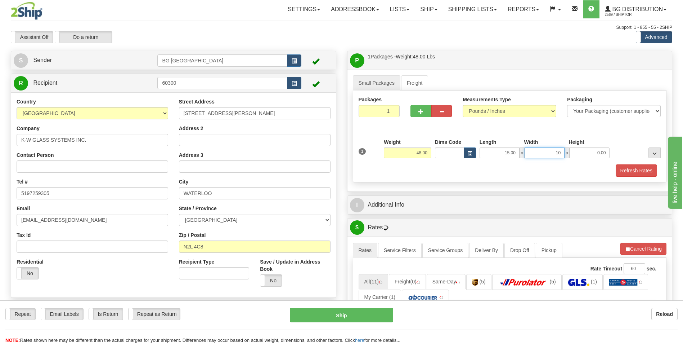
type input "10.00"
click at [424, 109] on span "button" at bounding box center [421, 111] width 5 height 5
type input "2"
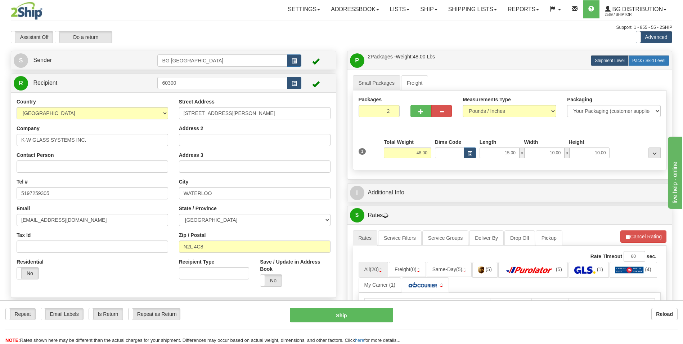
click at [645, 60] on span "Pack / Skid Level" at bounding box center [649, 60] width 33 height 5
radio input "true"
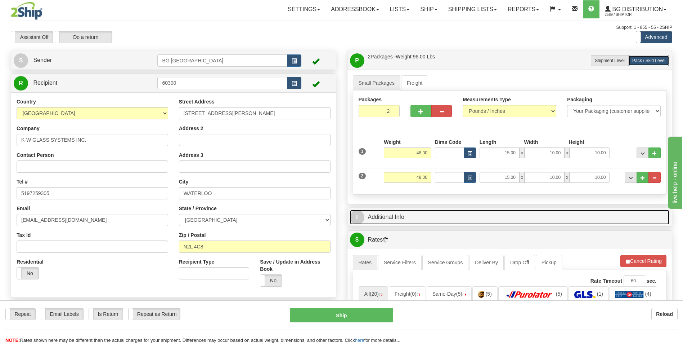
click at [408, 218] on link "I Additional Info" at bounding box center [510, 217] width 320 height 15
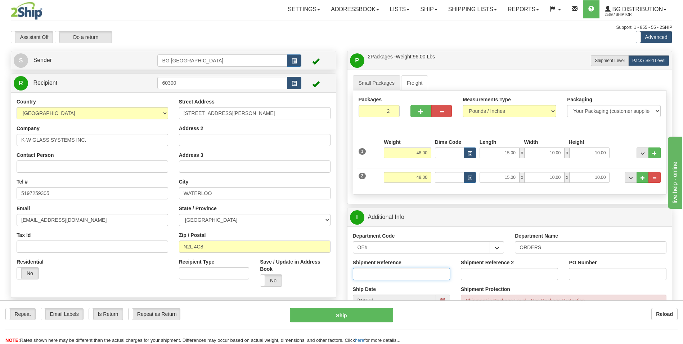
click at [401, 271] on input "Shipment Reference" at bounding box center [401, 274] width 97 height 12
type input "70184373-00"
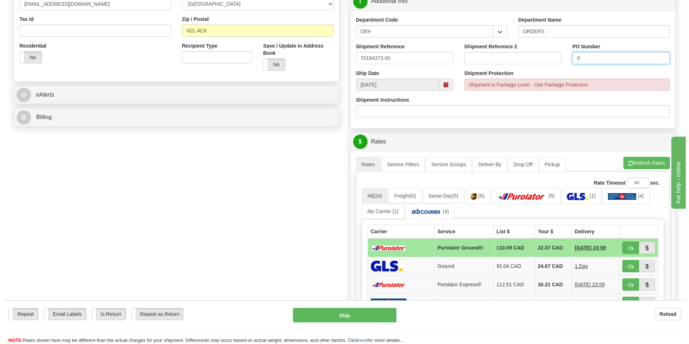
scroll to position [216, 0]
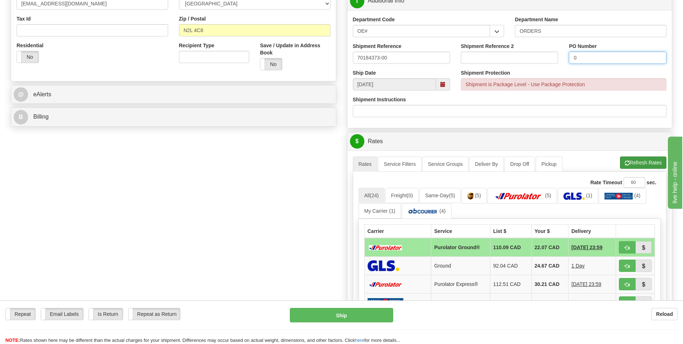
type input "0"
click at [632, 164] on button "Refresh Rates" at bounding box center [643, 162] width 46 height 12
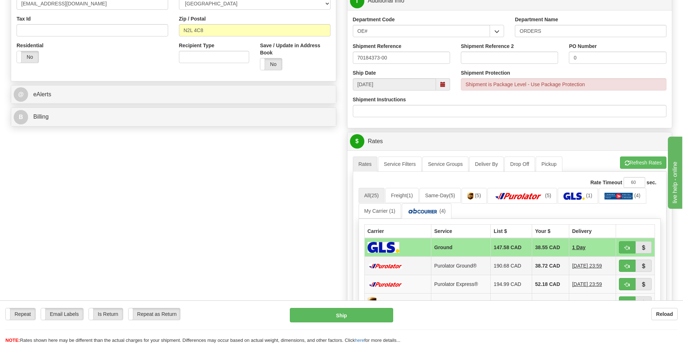
click at [533, 259] on td "38.72 CAD" at bounding box center [550, 265] width 37 height 18
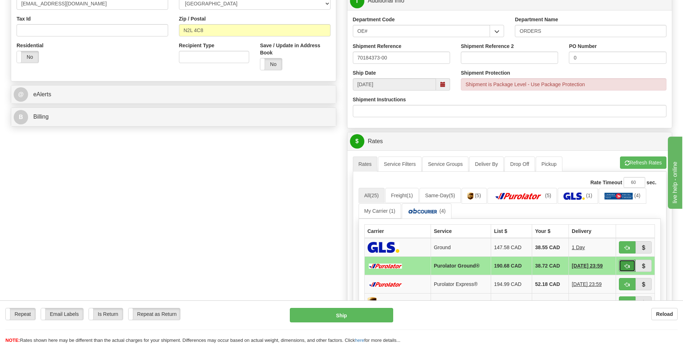
click at [624, 263] on button "button" at bounding box center [627, 265] width 17 height 12
type input "260"
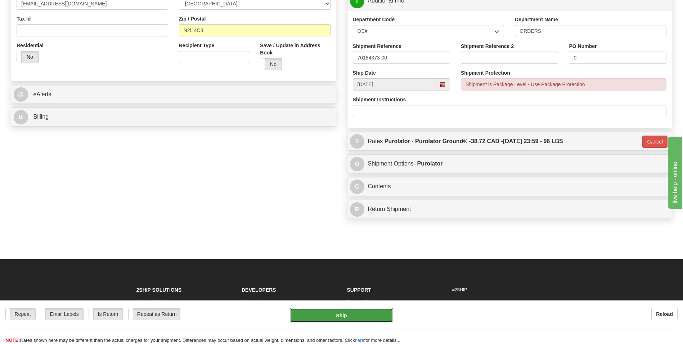
click at [345, 316] on button "Ship" at bounding box center [341, 315] width 103 height 14
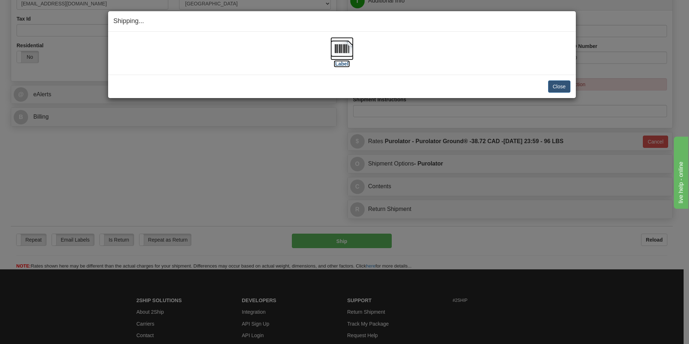
click at [340, 49] on img at bounding box center [341, 48] width 23 height 23
click at [562, 81] on button "Close" at bounding box center [559, 86] width 22 height 12
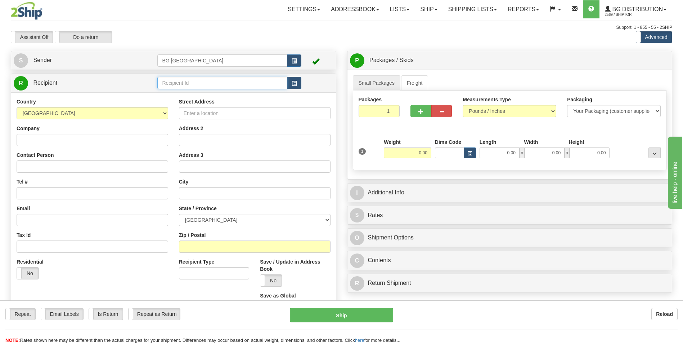
click at [187, 79] on input "text" at bounding box center [222, 83] width 130 height 12
click at [173, 94] on div "60005" at bounding box center [221, 94] width 123 height 8
type input "60005"
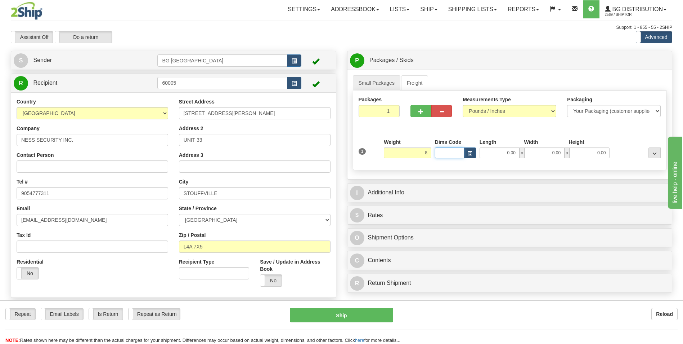
type input "8.00"
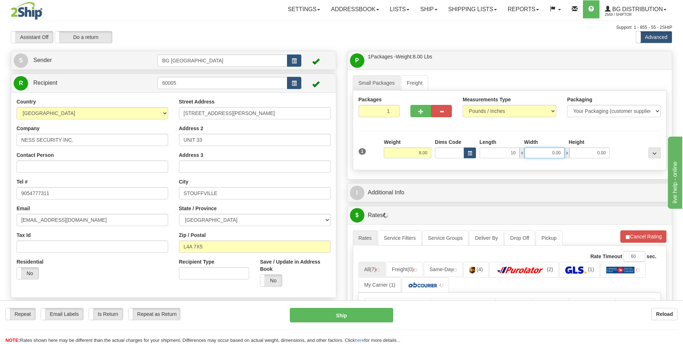
type input "10.00"
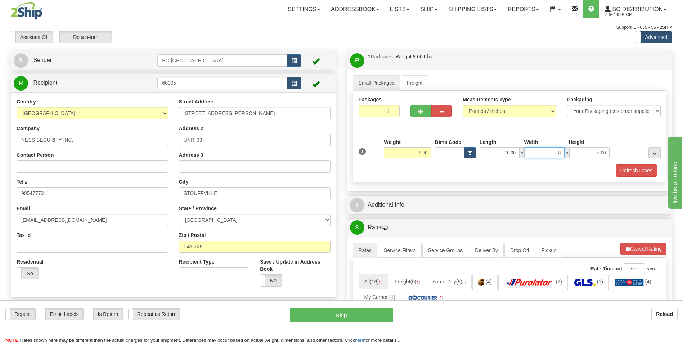
type input "8.00"
type input "5.00"
click at [396, 196] on div "I Additional Info" at bounding box center [510, 205] width 325 height 18
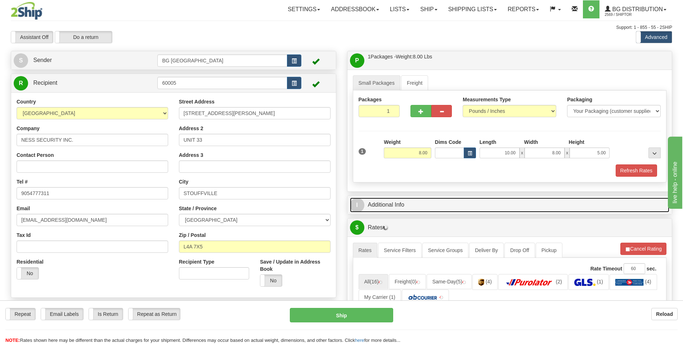
click at [395, 204] on link "I Additional Info" at bounding box center [510, 204] width 320 height 15
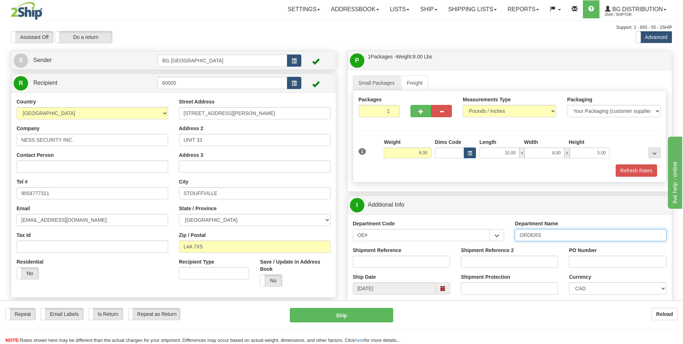
click at [547, 235] on input "ORDERS" at bounding box center [591, 235] width 152 height 12
type input "70184356-00"
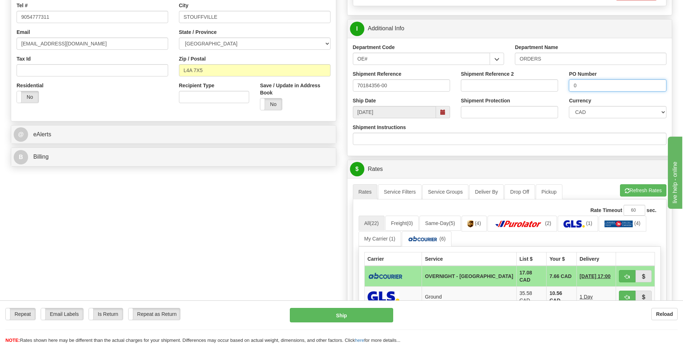
scroll to position [180, 0]
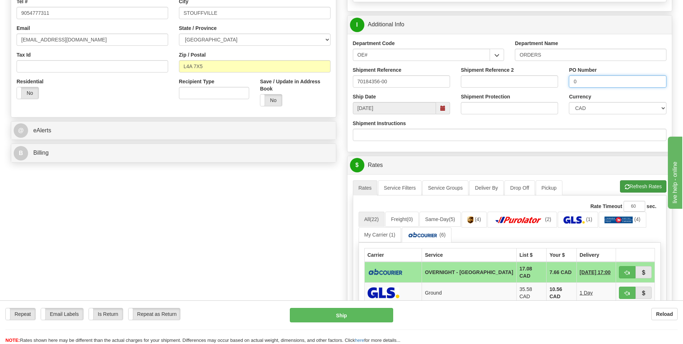
type input "0"
click at [645, 187] on button "Refresh Rates" at bounding box center [643, 186] width 46 height 12
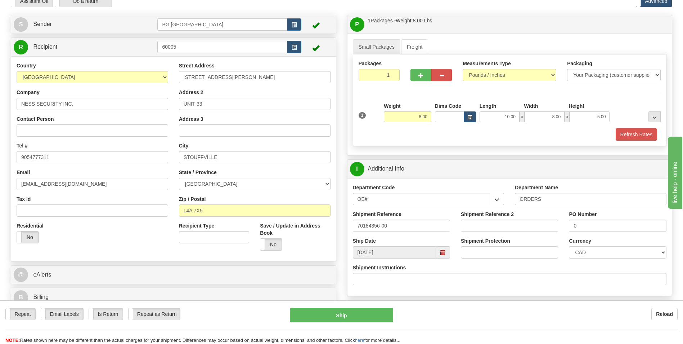
scroll to position [288, 0]
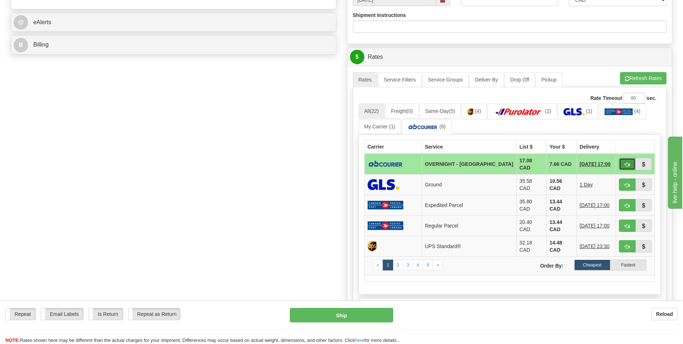
click at [620, 162] on button "button" at bounding box center [627, 164] width 17 height 12
type input "4"
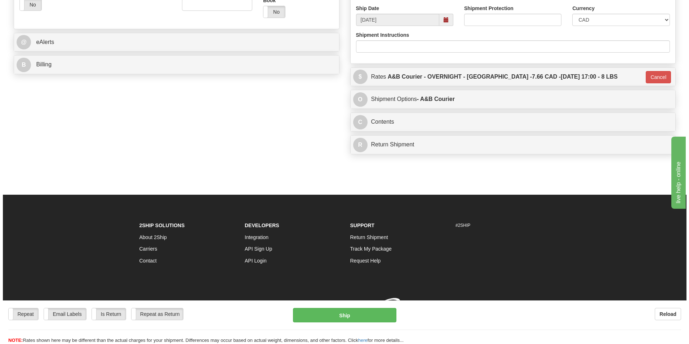
scroll to position [279, 0]
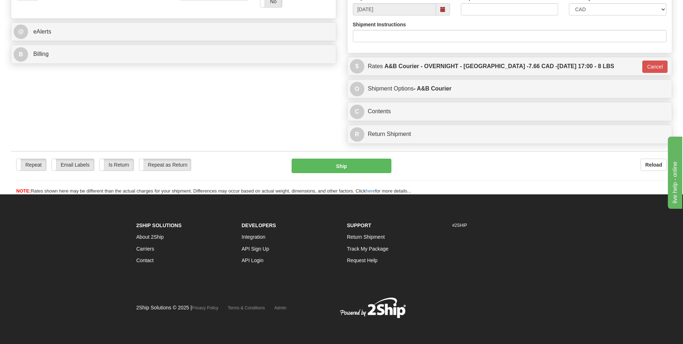
click at [322, 175] on div "Repeat Repeat Email Labels Email Labels Edit Is Return Is Return Repeat as Retu…" at bounding box center [342, 177] width 662 height 36
click at [323, 172] on button "Ship" at bounding box center [341, 166] width 99 height 14
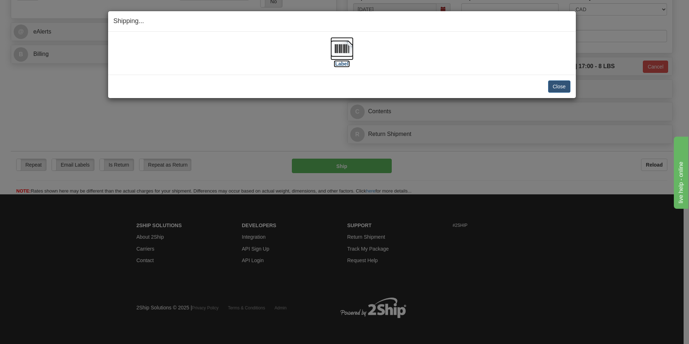
click at [342, 55] on img at bounding box center [341, 48] width 23 height 23
click at [563, 87] on button "Close" at bounding box center [559, 86] width 22 height 12
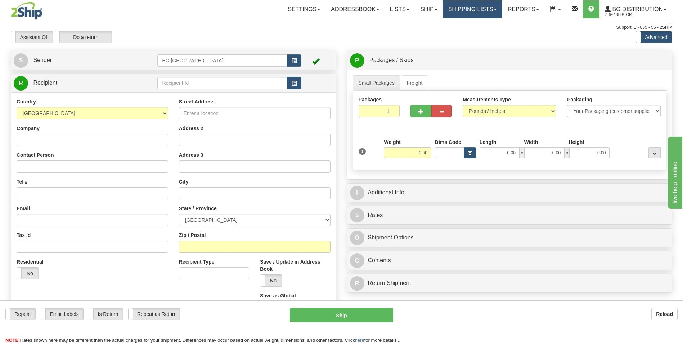
click at [481, 8] on link "Shipping lists" at bounding box center [472, 9] width 59 height 18
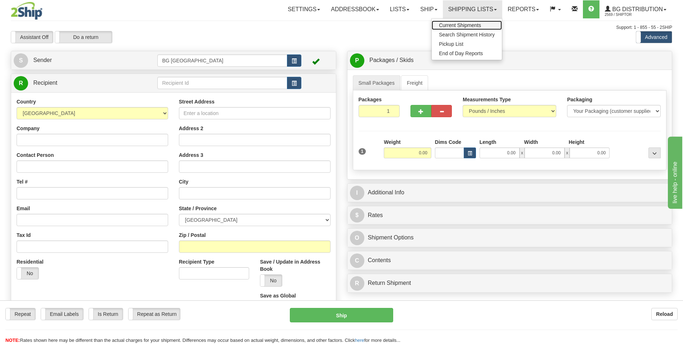
click at [465, 22] on link "Current Shipments" at bounding box center [467, 25] width 70 height 9
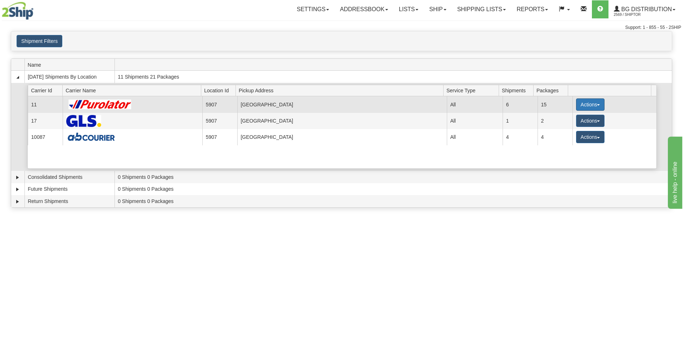
click at [590, 102] on button "Actions" at bounding box center [590, 104] width 29 height 12
click at [558, 117] on span "Details" at bounding box center [563, 117] width 19 height 5
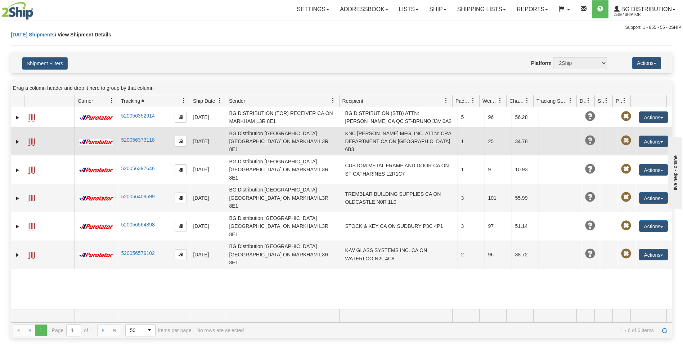
click at [376, 138] on td "KNC [PERSON_NAME] MFG. INC. ATTN: CRA DEPARTMENT CA ON [GEOGRAPHIC_DATA] 6B3" at bounding box center [400, 141] width 116 height 28
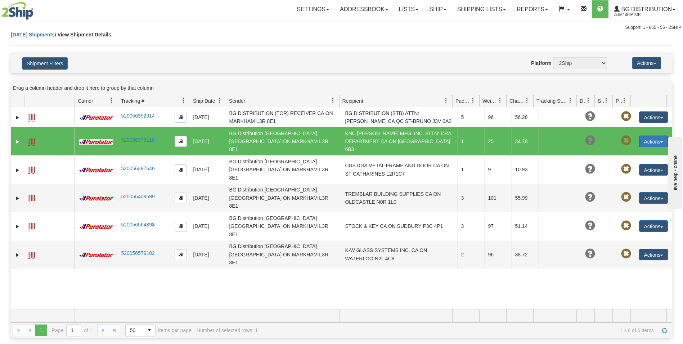
click at [653, 139] on button "Actions" at bounding box center [653, 141] width 29 height 12
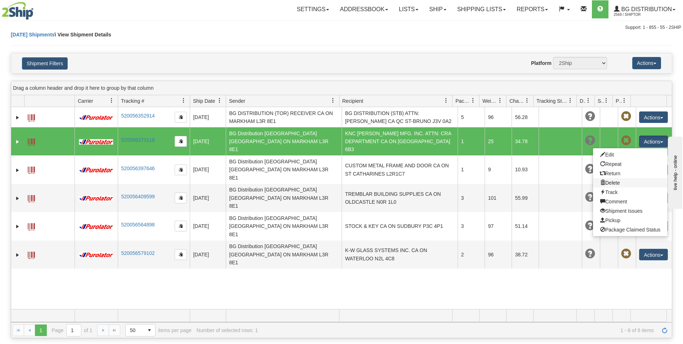
click at [613, 178] on link "Delete" at bounding box center [630, 182] width 75 height 9
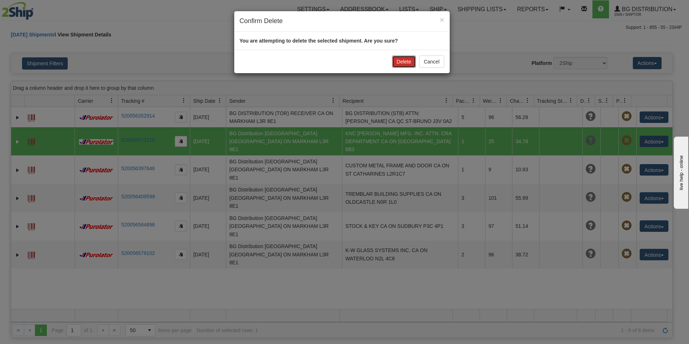
click at [405, 63] on button "Delete" at bounding box center [404, 61] width 24 height 12
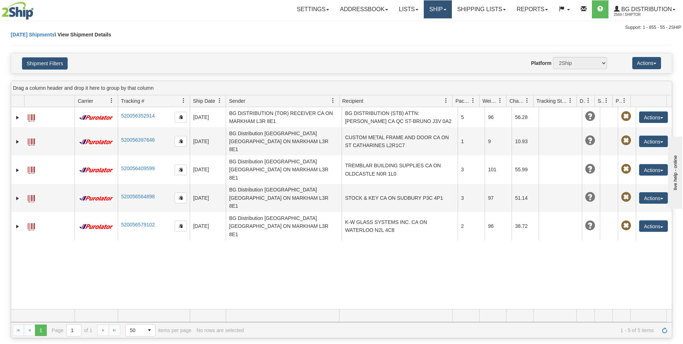
click at [432, 9] on link "Ship" at bounding box center [438, 9] width 28 height 18
click at [422, 28] on span "Ship Screen" at bounding box center [415, 25] width 27 height 6
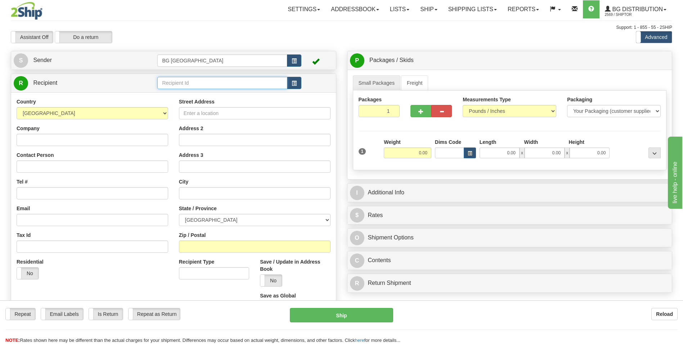
click at [166, 81] on input "text" at bounding box center [222, 83] width 130 height 12
click at [182, 94] on div "CAMDEN" at bounding box center [221, 94] width 123 height 8
type input "CAMDEN"
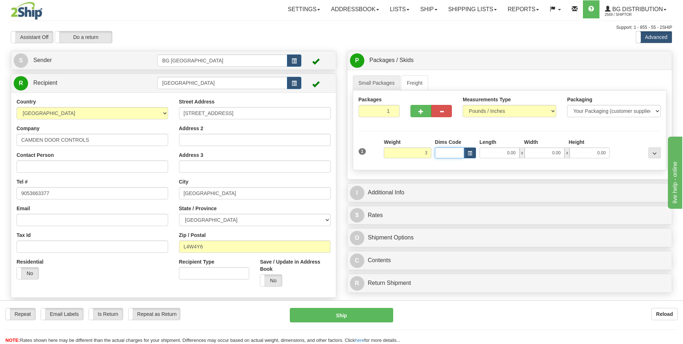
type input "3.00"
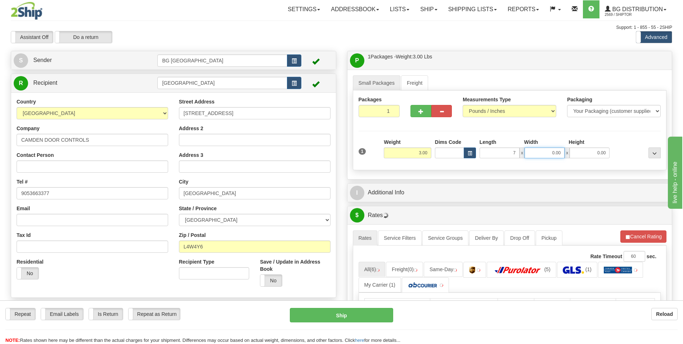
type input "7.00"
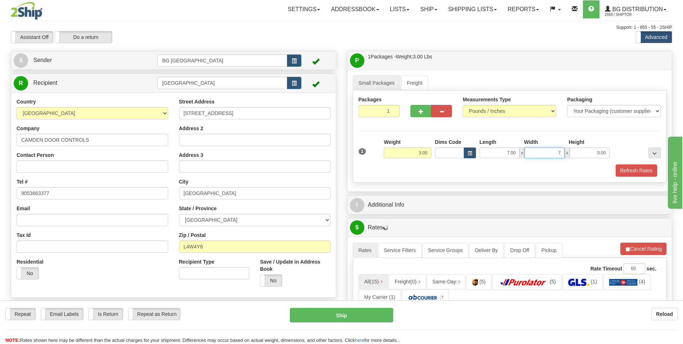
type input "7.00"
type input "5.00"
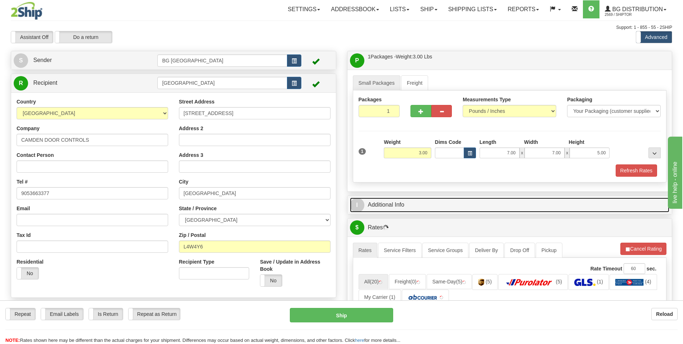
click at [402, 198] on link "I Additional Info" at bounding box center [510, 204] width 320 height 15
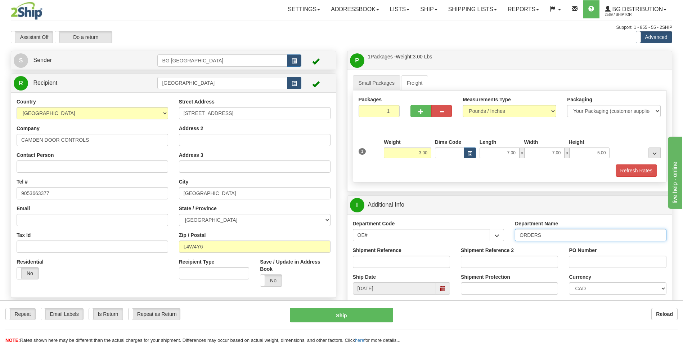
click at [569, 237] on input "ORDERS" at bounding box center [591, 235] width 152 height 12
type input "7"
type input "RMA#RA-C013515"
click at [606, 263] on input "PO Number" at bounding box center [617, 261] width 97 height 12
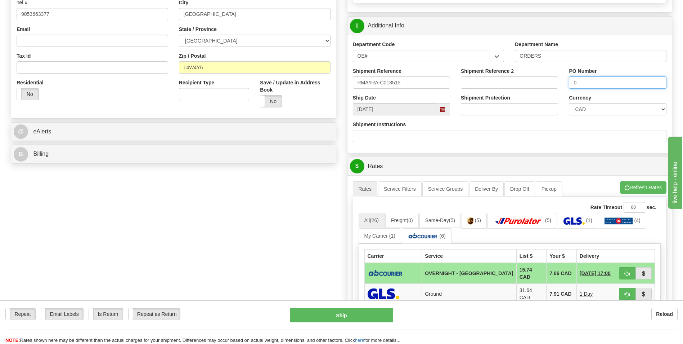
scroll to position [180, 0]
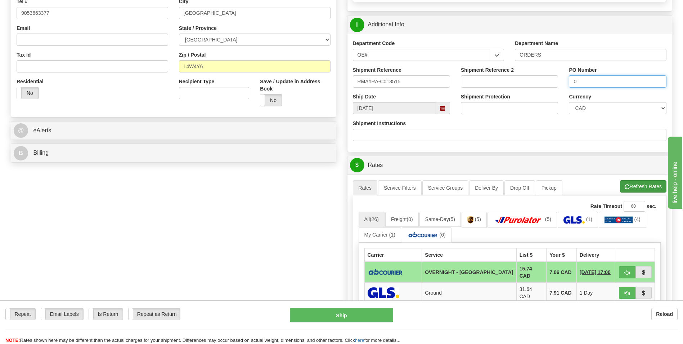
type input "0"
drag, startPoint x: 648, startPoint y: 187, endPoint x: 639, endPoint y: 185, distance: 9.7
click at [648, 187] on button "Refresh Rates" at bounding box center [643, 186] width 46 height 12
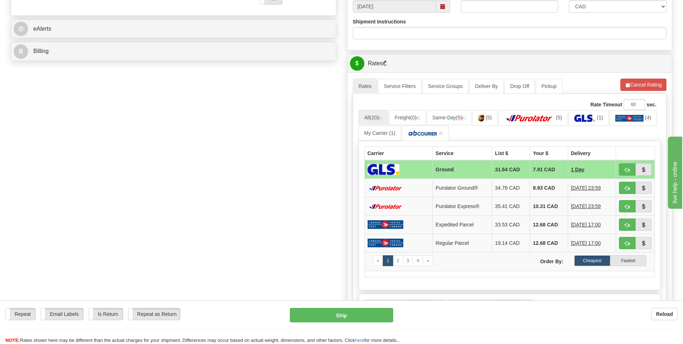
scroll to position [288, 0]
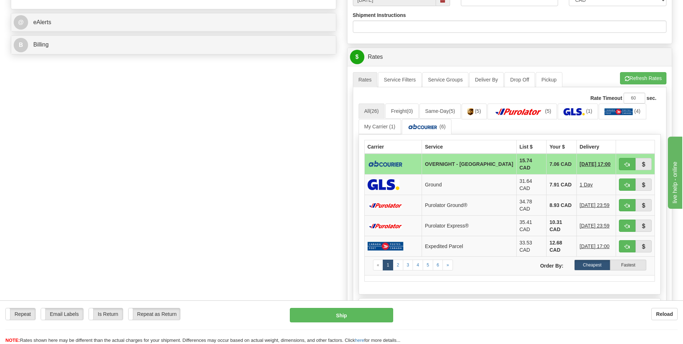
click at [547, 165] on td "7.06 CAD" at bounding box center [562, 163] width 30 height 21
click at [626, 164] on span "button" at bounding box center [627, 164] width 5 height 5
type input "4"
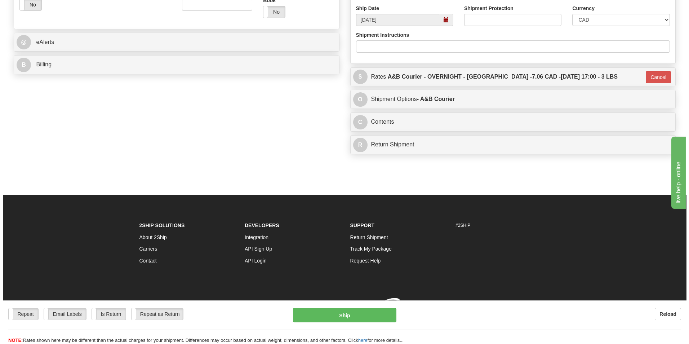
scroll to position [279, 0]
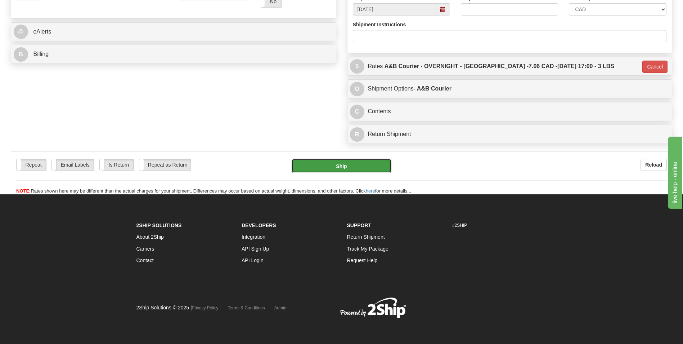
click at [372, 165] on button "Ship" at bounding box center [341, 166] width 99 height 14
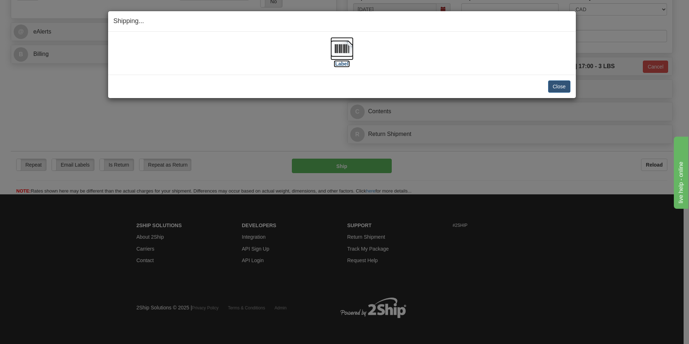
click at [351, 51] on img at bounding box center [341, 48] width 23 height 23
click at [556, 81] on button "Close" at bounding box center [559, 86] width 22 height 12
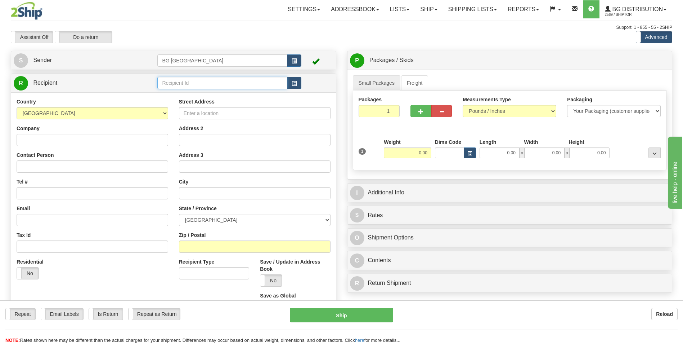
click at [182, 84] on input "text" at bounding box center [222, 83] width 130 height 12
click at [178, 95] on div "60111" at bounding box center [221, 94] width 123 height 8
type input "60111"
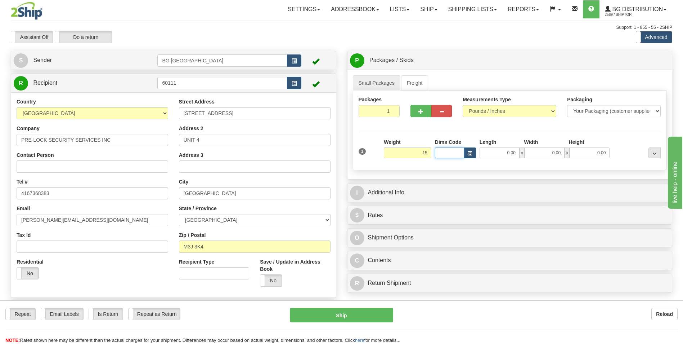
type input "15.00"
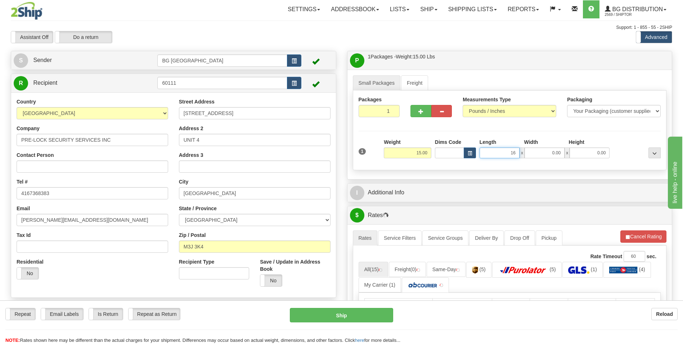
type input "16.00"
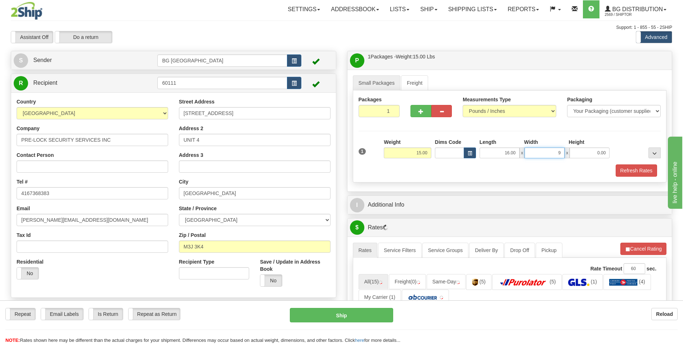
type input "9.00"
type input "5.00"
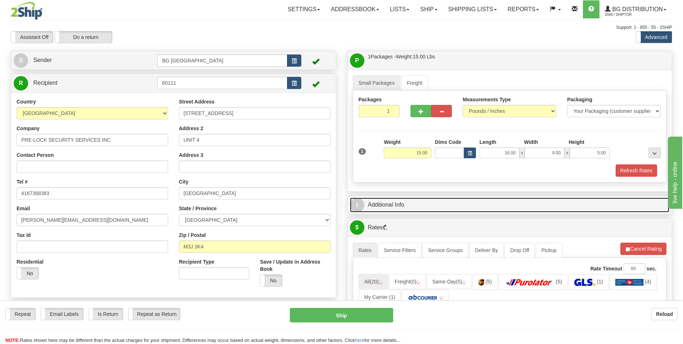
click at [408, 202] on link "I Additional Info" at bounding box center [510, 204] width 320 height 15
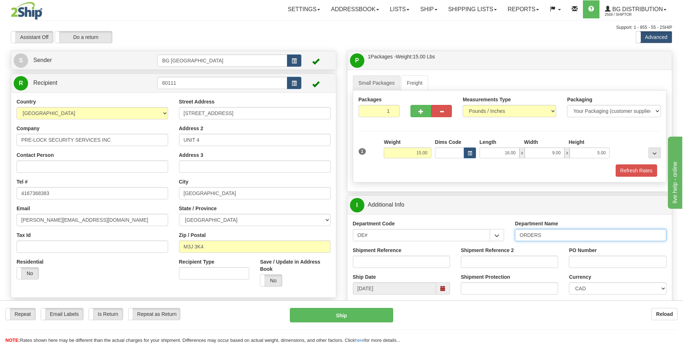
click at [555, 238] on input "ORDERS" at bounding box center [591, 235] width 152 height 12
type input "70184400-00"
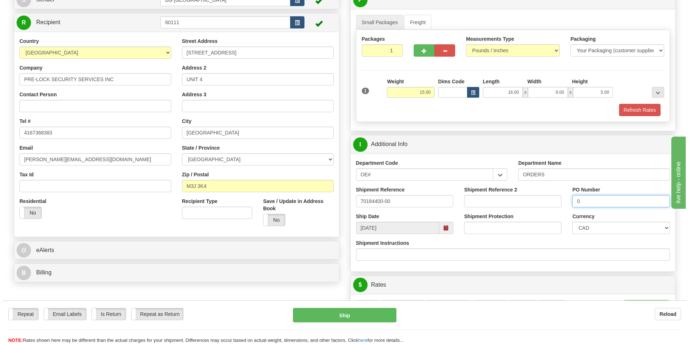
scroll to position [180, 0]
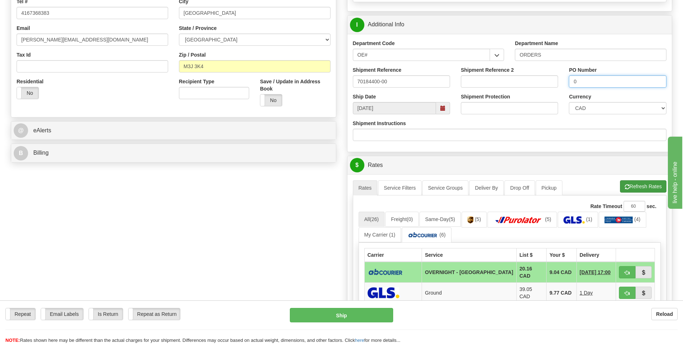
type input "0"
click at [633, 184] on button "Refresh Rates" at bounding box center [643, 186] width 46 height 12
click at [632, 270] on button "button" at bounding box center [627, 272] width 17 height 12
type input "4"
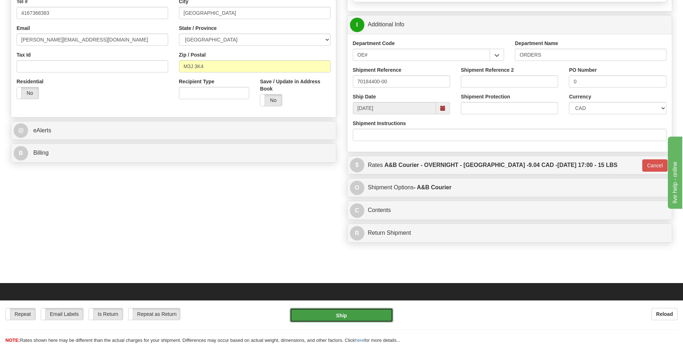
click at [379, 314] on button "Ship" at bounding box center [341, 315] width 103 height 14
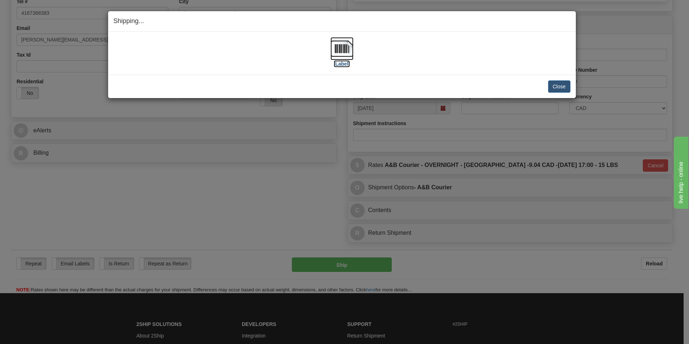
click at [347, 46] on img at bounding box center [341, 48] width 23 height 23
drag, startPoint x: 553, startPoint y: 88, endPoint x: 548, endPoint y: 88, distance: 5.4
click at [553, 88] on button "Close" at bounding box center [559, 86] width 22 height 12
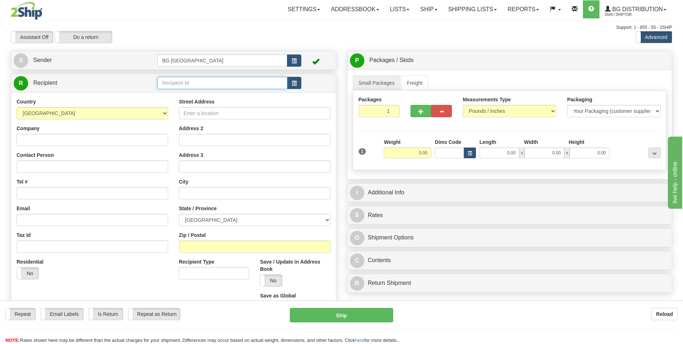
click at [166, 80] on input "text" at bounding box center [222, 83] width 130 height 12
click at [173, 92] on div "60379" at bounding box center [221, 94] width 123 height 8
type input "60379"
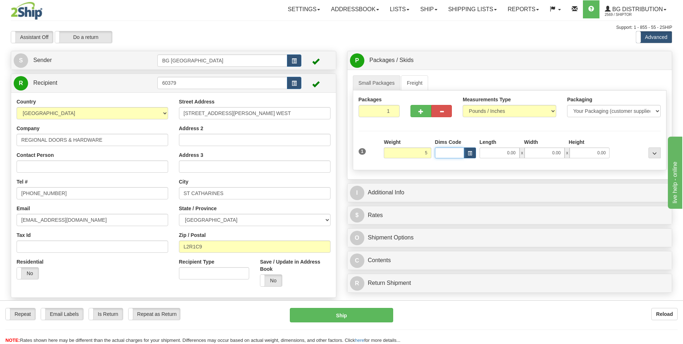
type input "5.00"
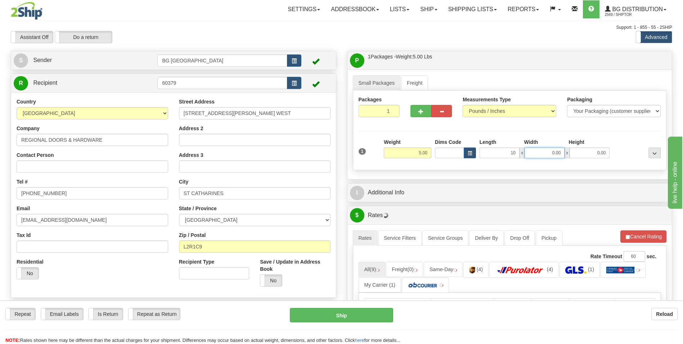
type input "10.00"
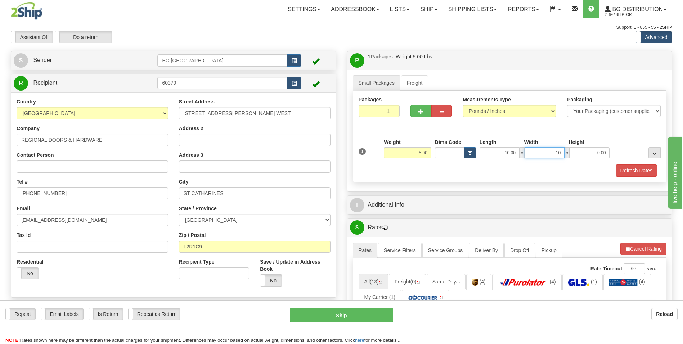
type input "10.00"
type input "5.00"
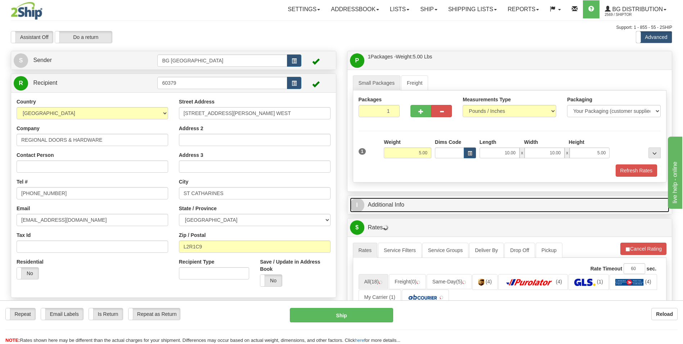
click at [406, 198] on link "I Additional Info" at bounding box center [510, 204] width 320 height 15
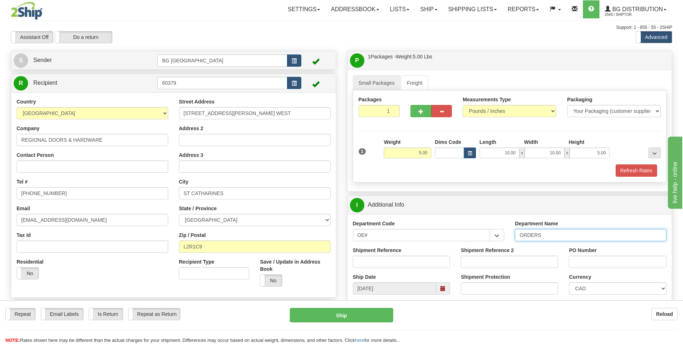
click at [551, 234] on input "ORDERS" at bounding box center [591, 235] width 152 height 12
type input "70184402-00"
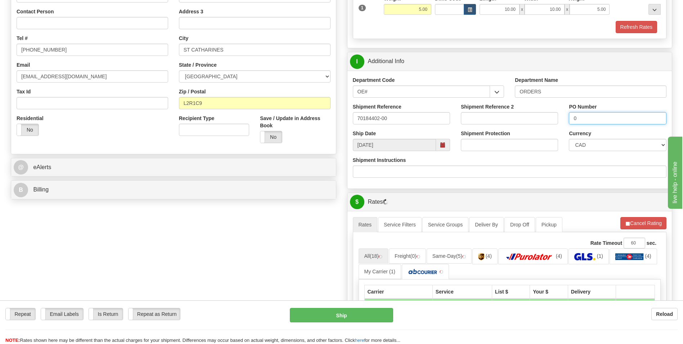
scroll to position [144, 0]
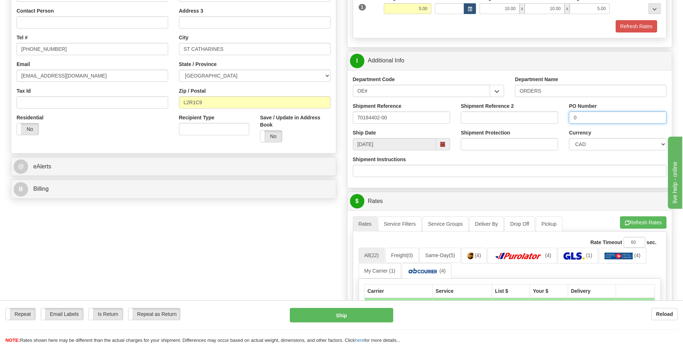
type input "0"
click at [642, 222] on button "Refresh Rates" at bounding box center [643, 222] width 46 height 12
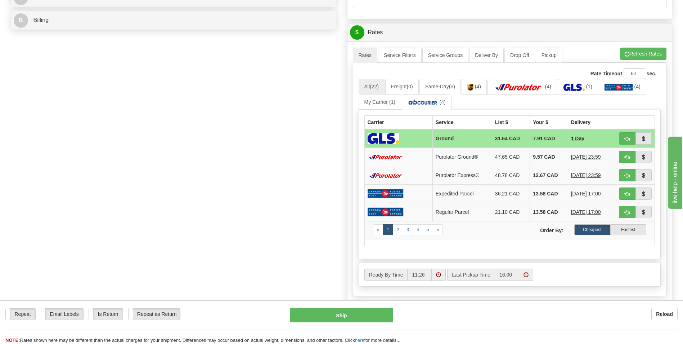
scroll to position [360, 0]
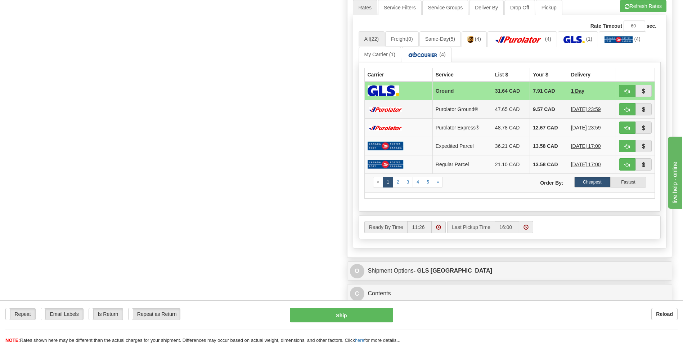
drag, startPoint x: 540, startPoint y: 107, endPoint x: 563, endPoint y: 110, distance: 22.6
click at [540, 107] on td "9.57 CAD" at bounding box center [549, 109] width 38 height 18
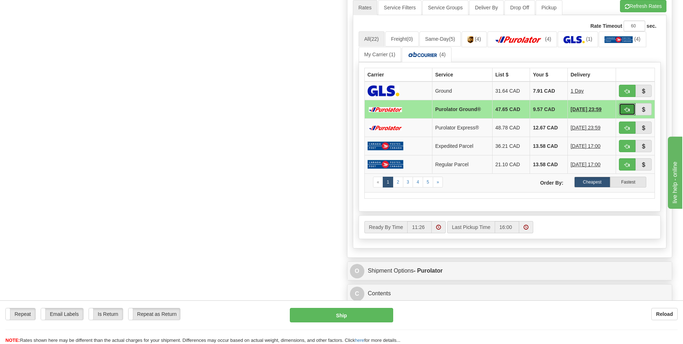
click at [628, 110] on span "button" at bounding box center [627, 109] width 5 height 5
type input "260"
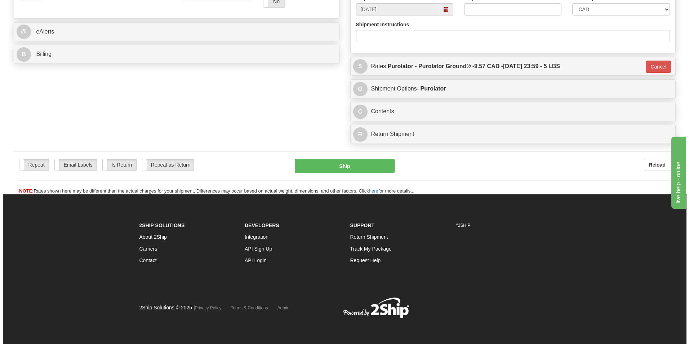
scroll to position [279, 0]
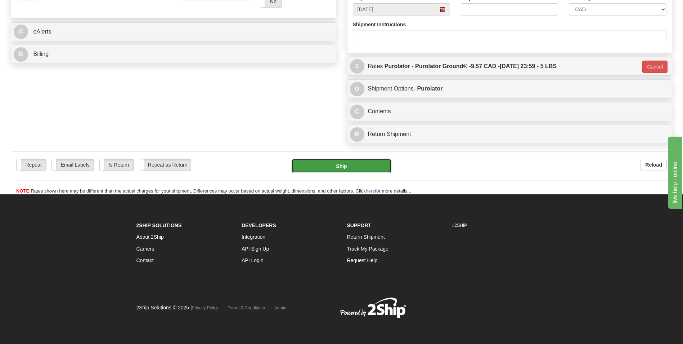
click at [318, 168] on button "Ship" at bounding box center [341, 166] width 99 height 14
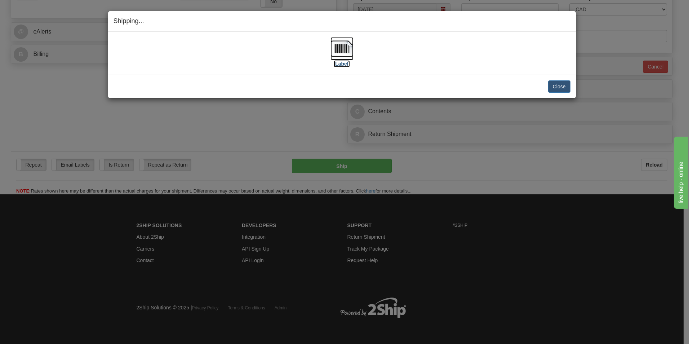
click at [347, 49] on img at bounding box center [341, 48] width 23 height 23
click at [555, 83] on button "Close" at bounding box center [559, 86] width 22 height 12
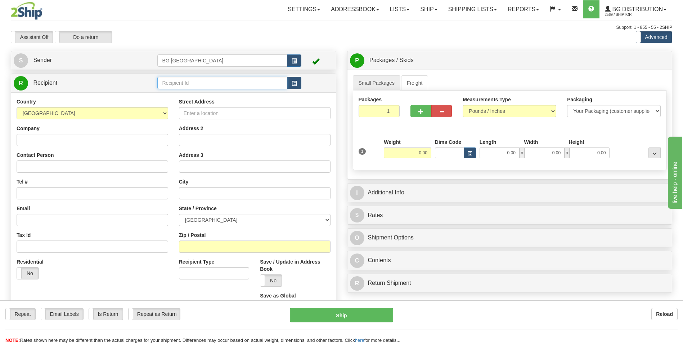
click at [169, 82] on input "text" at bounding box center [222, 83] width 130 height 12
click at [166, 92] on div "60087" at bounding box center [221, 94] width 123 height 8
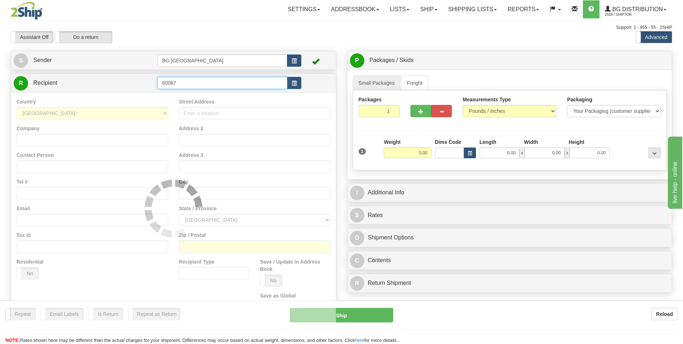
type input "60087"
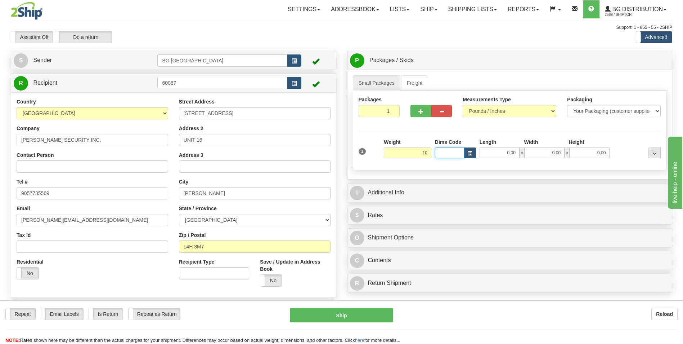
type input "10.00"
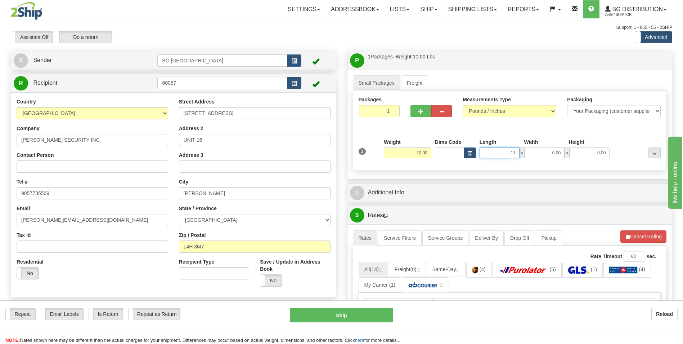
type input "11.00"
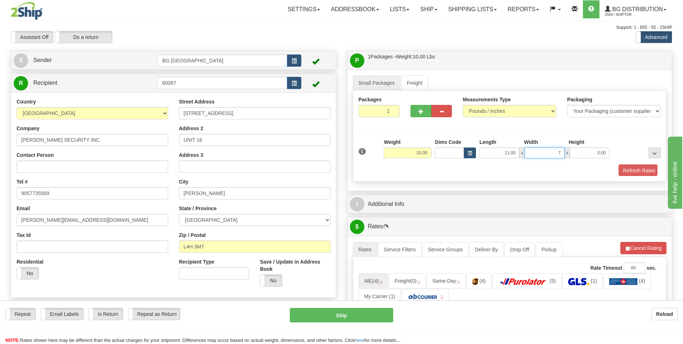
type input "7.00"
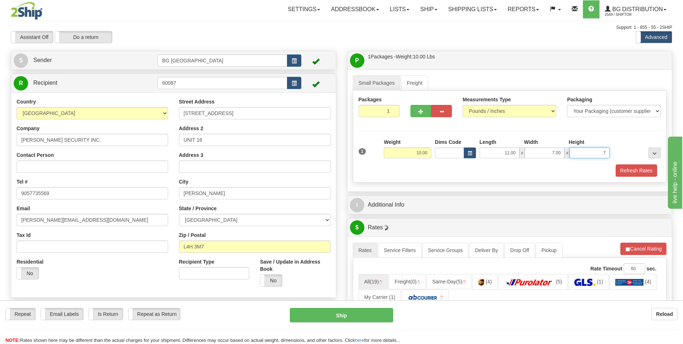
type input "7.00"
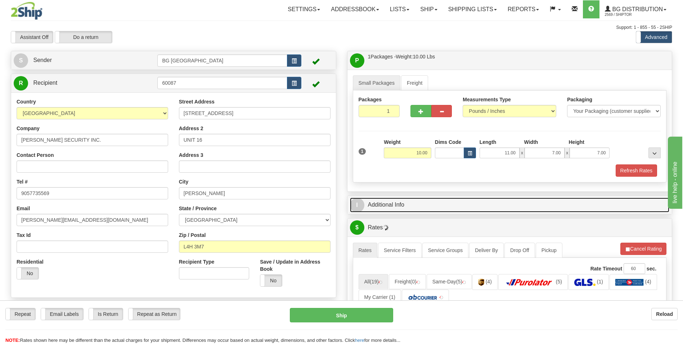
click at [420, 202] on link "I Additional Info" at bounding box center [510, 204] width 320 height 15
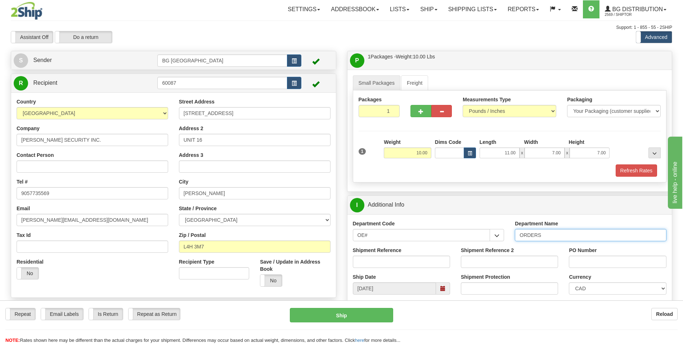
click at [557, 236] on input "ORDERS" at bounding box center [591, 235] width 152 height 12
type input "70184224-00"
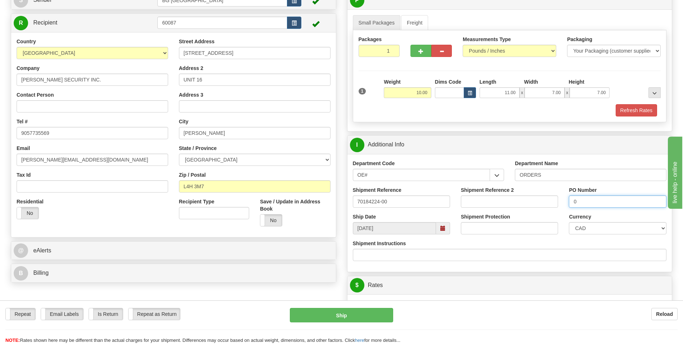
scroll to position [180, 0]
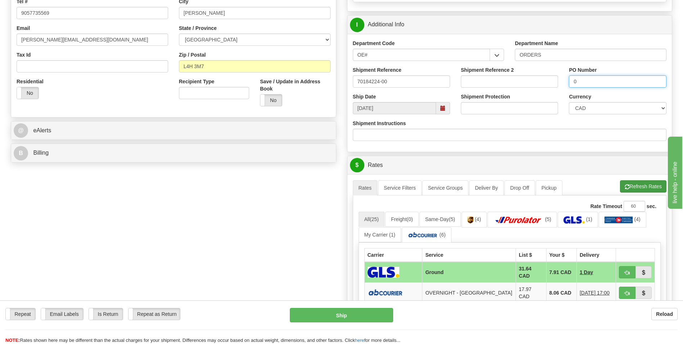
type input "0"
click at [630, 187] on button "Refresh Rates" at bounding box center [643, 186] width 46 height 12
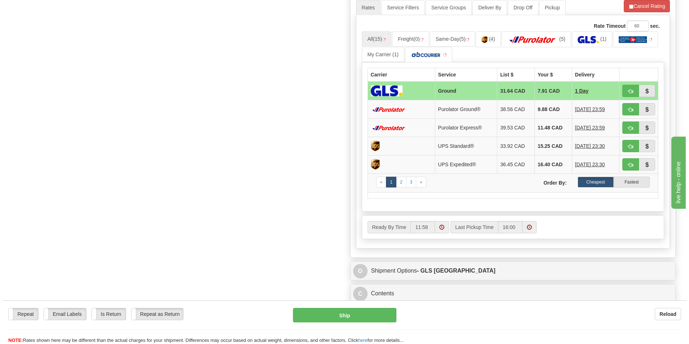
scroll to position [216, 0]
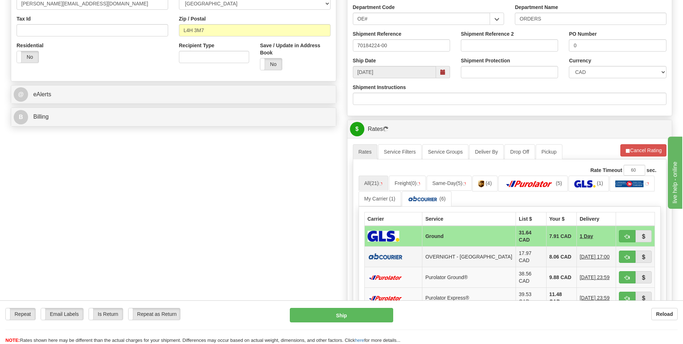
click at [546, 254] on td "8.06 CAD" at bounding box center [561, 256] width 30 height 21
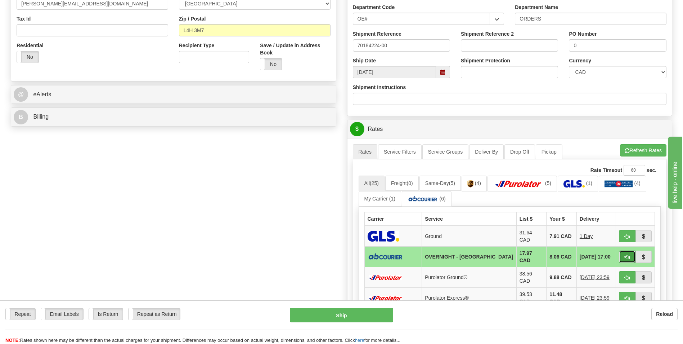
click at [625, 255] on span "button" at bounding box center [627, 257] width 5 height 5
type input "4"
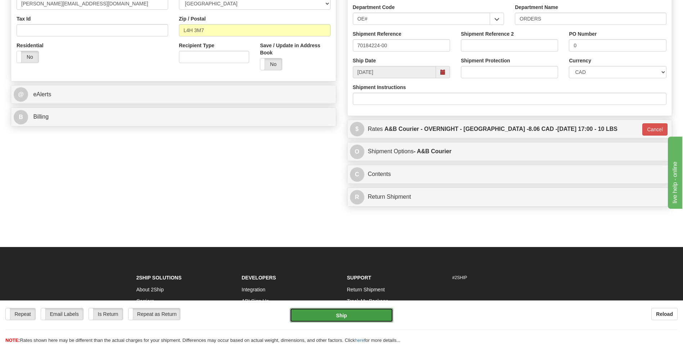
click at [359, 316] on button "Ship" at bounding box center [341, 315] width 103 height 14
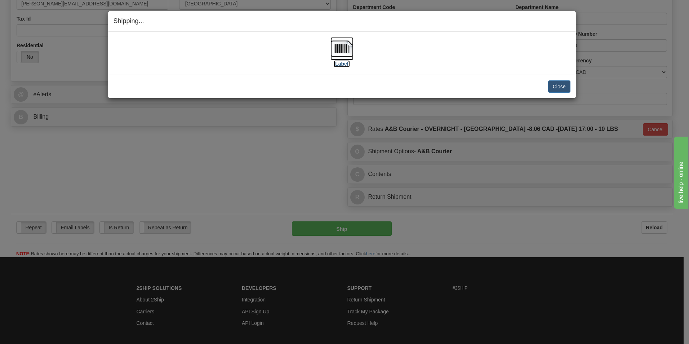
click at [348, 52] on img at bounding box center [341, 48] width 23 height 23
click at [561, 80] on button "Close" at bounding box center [559, 86] width 22 height 12
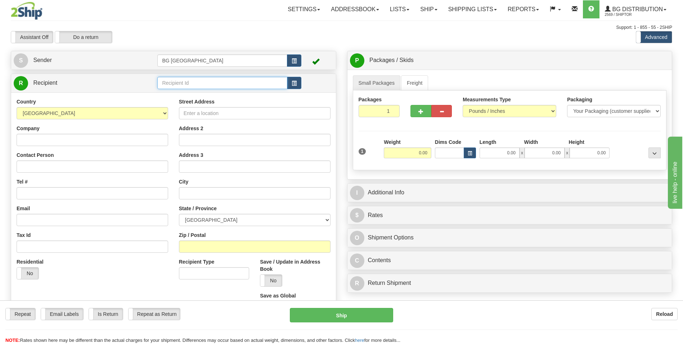
click at [215, 79] on input "text" at bounding box center [222, 83] width 130 height 12
click at [189, 91] on div "60163" at bounding box center [221, 94] width 123 height 8
type input "60163"
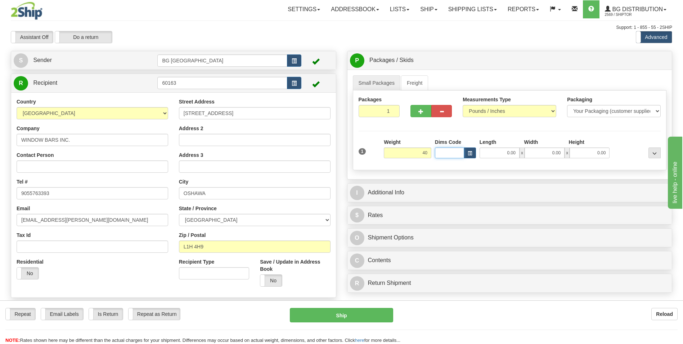
type input "40.00"
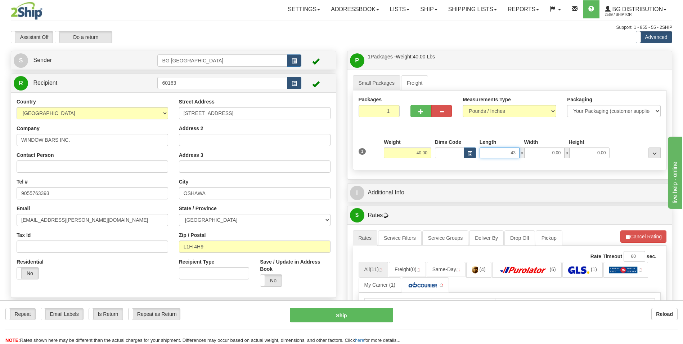
type input "43.00"
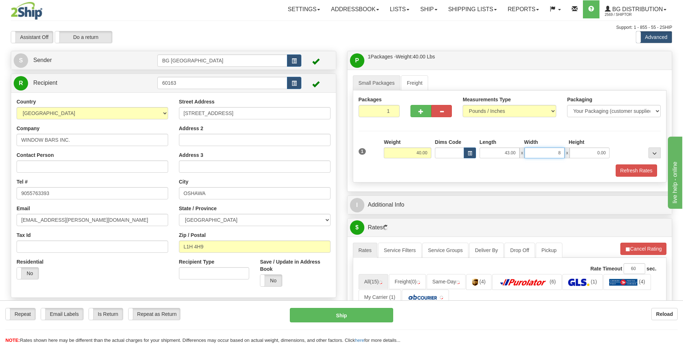
type input "8.00"
click at [420, 115] on button "button" at bounding box center [421, 111] width 21 height 12
type input "2"
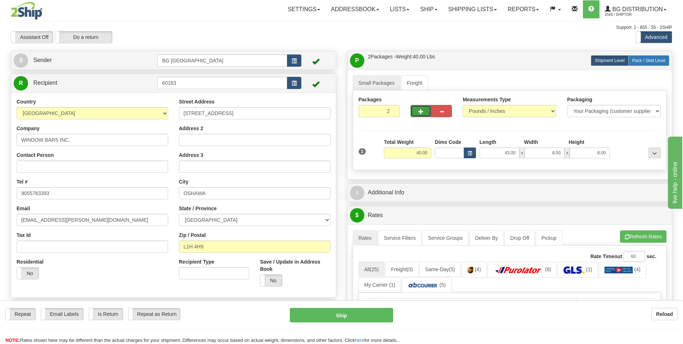
click at [654, 61] on span "Pack / Skid Level" at bounding box center [649, 60] width 33 height 5
radio input "true"
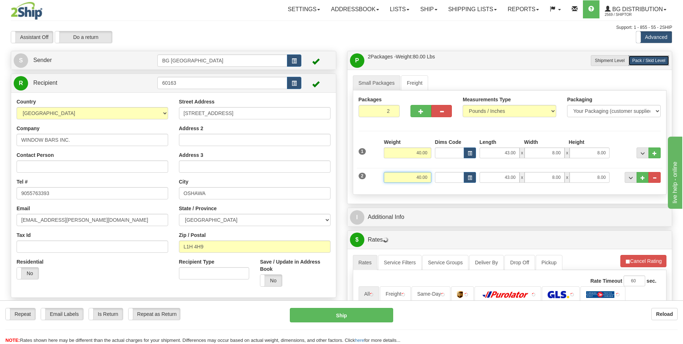
click at [420, 176] on input "40.00" at bounding box center [408, 177] width 48 height 11
type input "15.00"
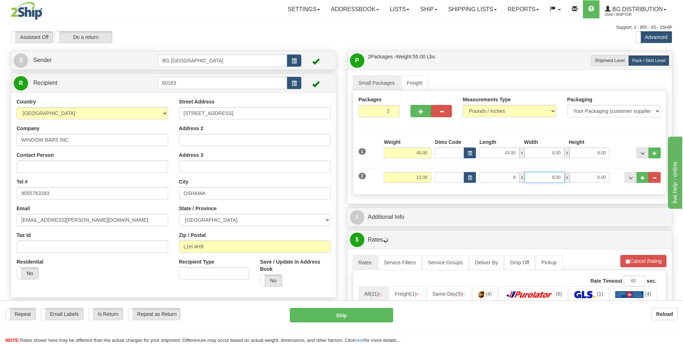
type input "9.00"
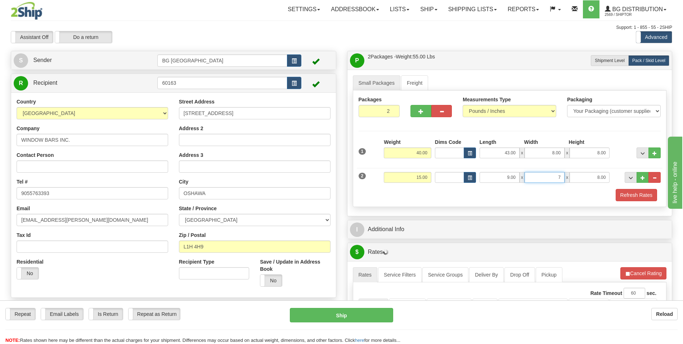
type input "7.00"
click at [405, 221] on div "I Additional Info" at bounding box center [510, 229] width 325 height 18
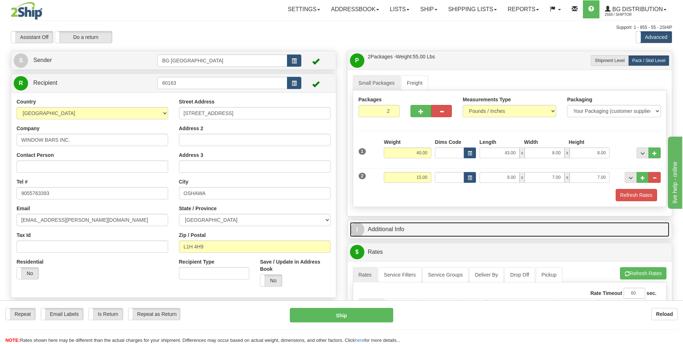
click at [405, 224] on link "I Additional Info" at bounding box center [510, 229] width 320 height 15
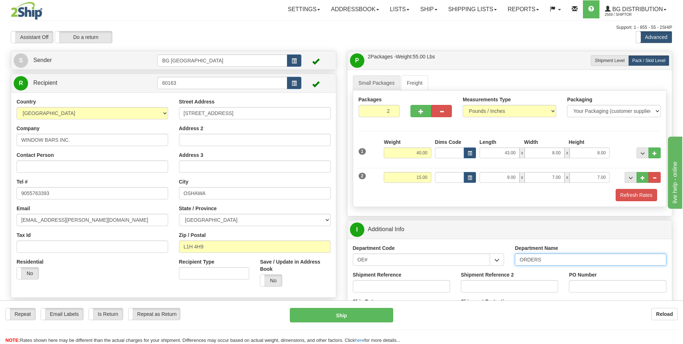
click at [548, 260] on input "ORDERS" at bounding box center [591, 259] width 152 height 12
type input "70184386-00"
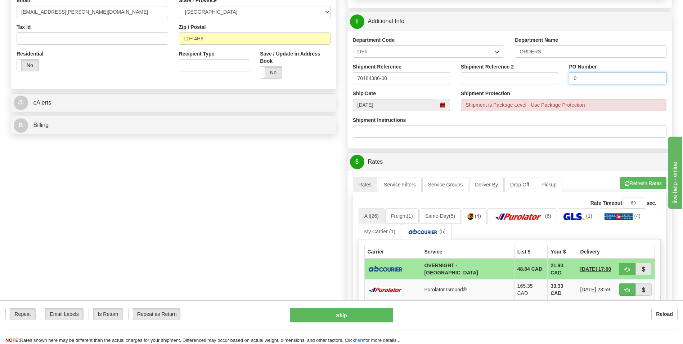
scroll to position [252, 0]
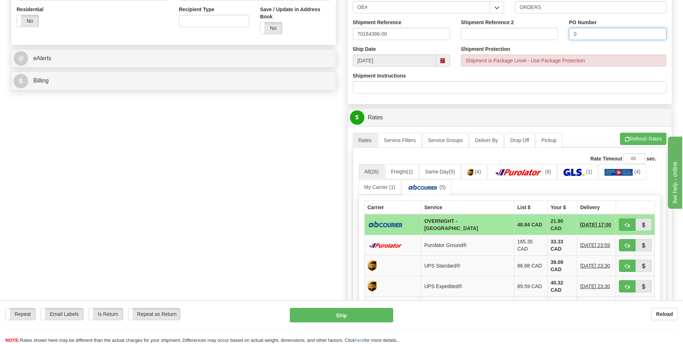
type input "0"
click at [548, 224] on td "21.90 CAD" at bounding box center [563, 224] width 30 height 21
click at [629, 223] on span "button" at bounding box center [627, 225] width 5 height 5
type input "4"
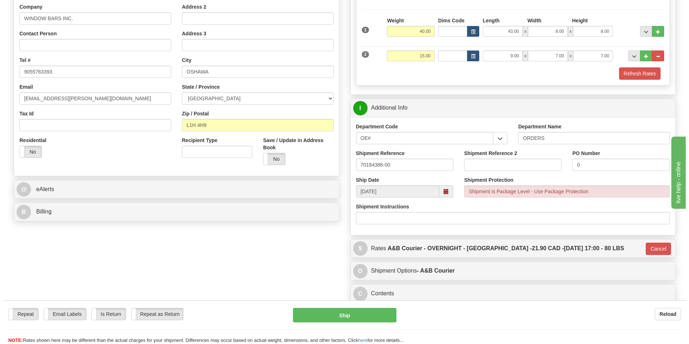
scroll to position [293, 0]
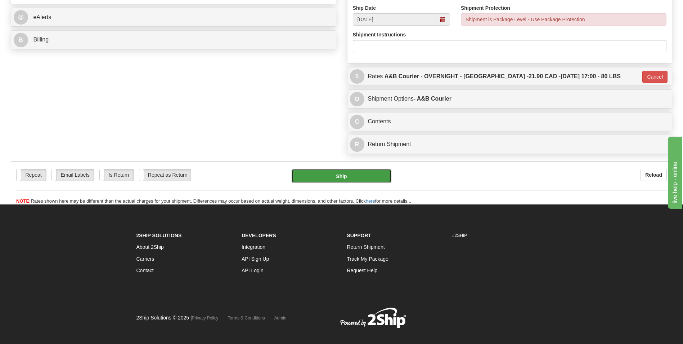
click at [363, 182] on button "Ship" at bounding box center [341, 176] width 99 height 14
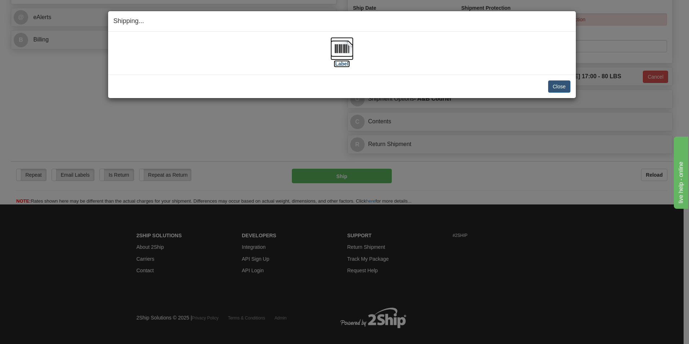
click at [345, 52] on img at bounding box center [341, 48] width 23 height 23
click at [556, 83] on button "Close" at bounding box center [559, 86] width 22 height 12
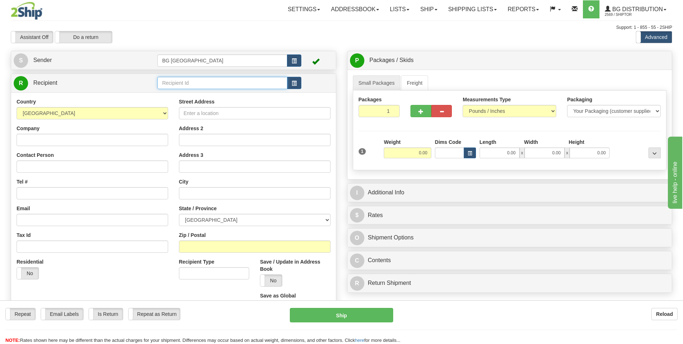
click at [165, 81] on input "text" at bounding box center [222, 83] width 130 height 12
click at [171, 93] on div "60020" at bounding box center [221, 94] width 123 height 8
type input "60020"
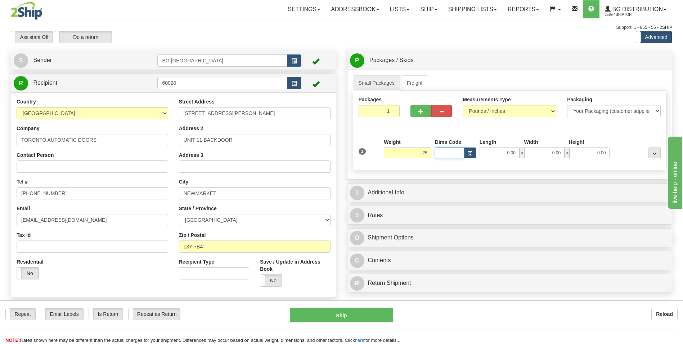
type input "25.00"
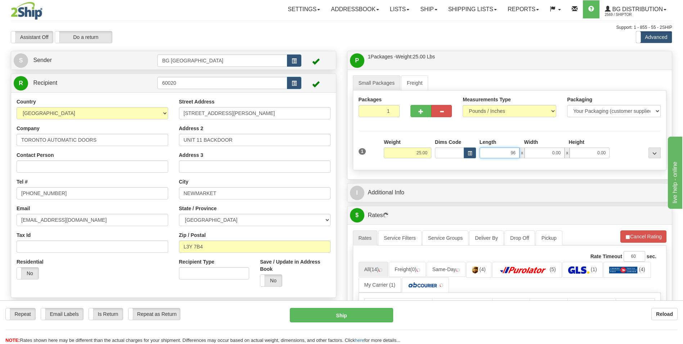
type input "96.00"
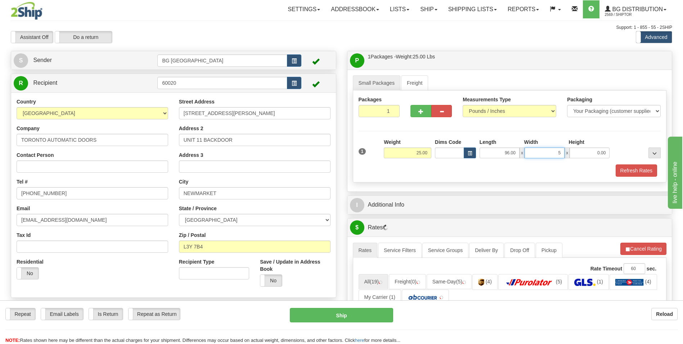
type input "5.00"
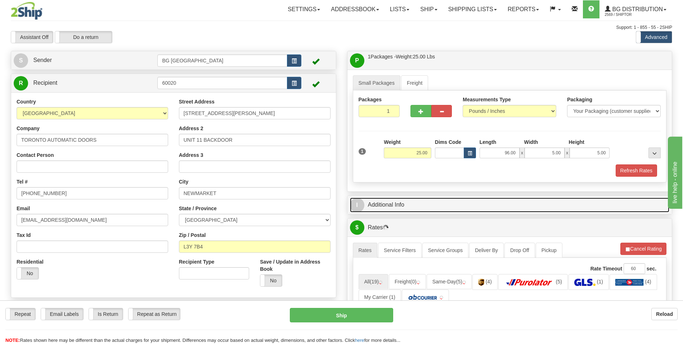
click at [398, 197] on link "I Additional Info" at bounding box center [510, 204] width 320 height 15
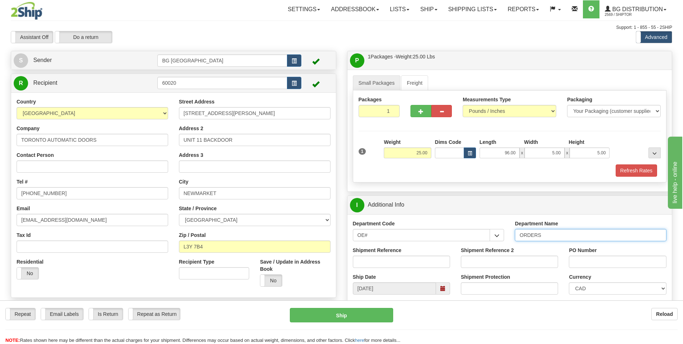
click at [551, 235] on input "ORDERS" at bounding box center [591, 235] width 152 height 12
type input "70184379-00"
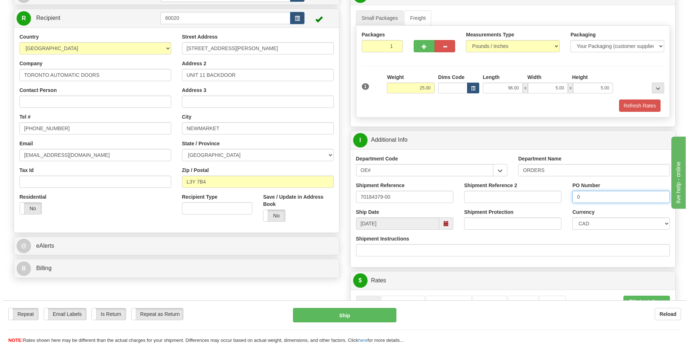
scroll to position [180, 0]
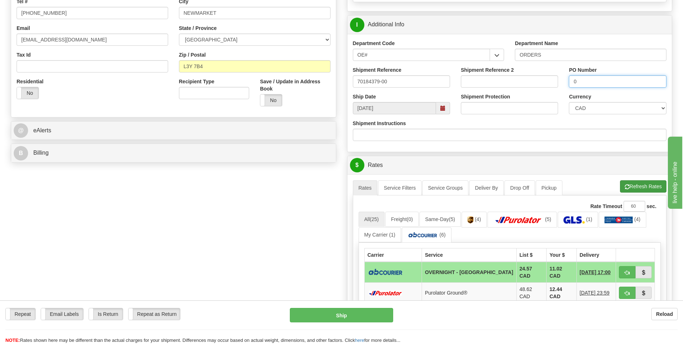
type input "0"
click at [627, 192] on button "Refresh Rates" at bounding box center [643, 186] width 46 height 12
click at [547, 269] on td "15.26 CAD" at bounding box center [562, 272] width 30 height 21
click at [626, 268] on button "button" at bounding box center [627, 272] width 17 height 12
type input "4"
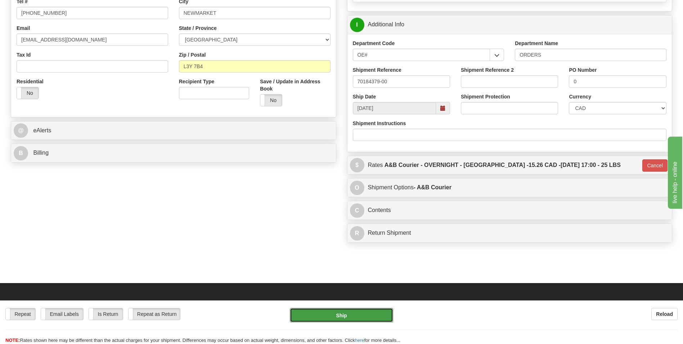
click at [344, 313] on button "Ship" at bounding box center [341, 315] width 103 height 14
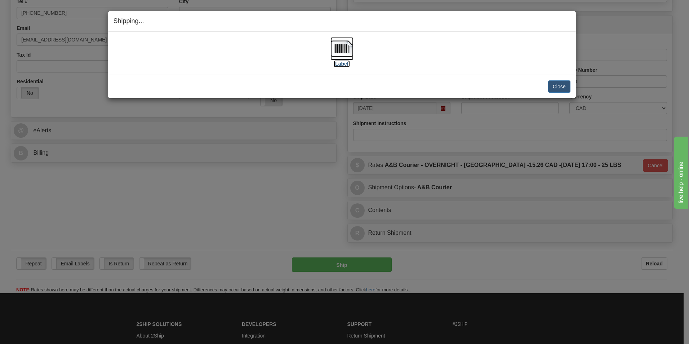
click at [330, 44] on img at bounding box center [341, 48] width 23 height 23
